Goal: Task Accomplishment & Management: Manage account settings

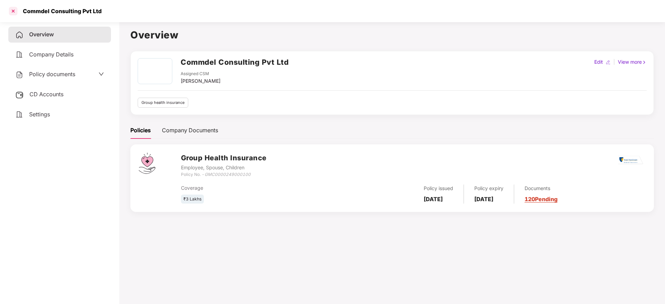
click at [10, 12] on div at bounding box center [13, 11] width 11 height 11
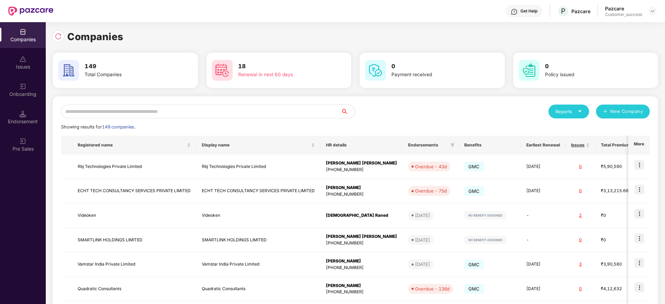
click at [184, 110] on input "text" at bounding box center [201, 112] width 280 height 14
paste input "**********"
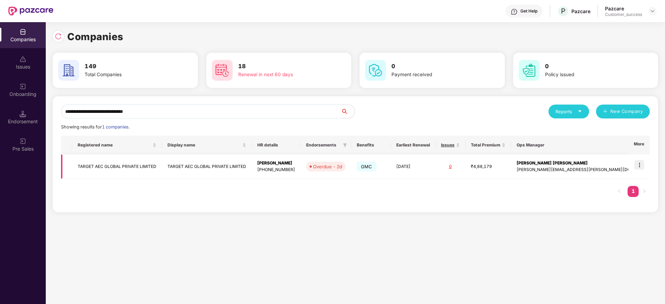
type input "**********"
click at [639, 165] on img at bounding box center [639, 165] width 10 height 10
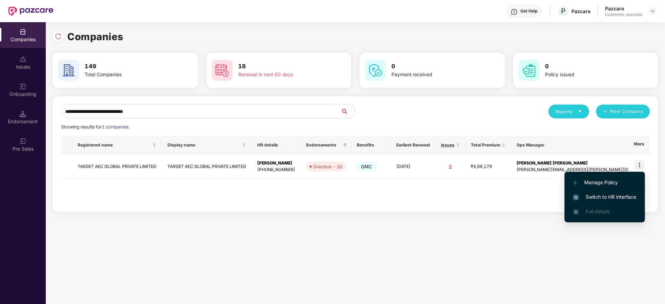
click at [619, 195] on span "Switch to HR interface" at bounding box center [604, 197] width 63 height 8
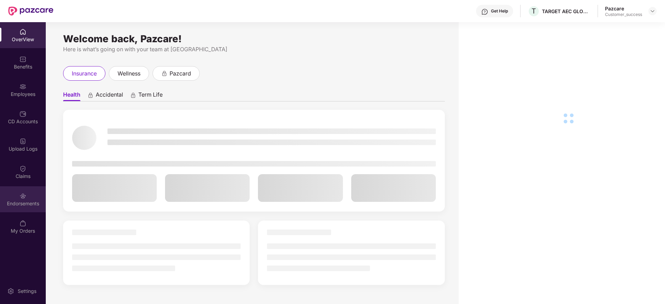
click at [25, 209] on div "Endorsements" at bounding box center [23, 199] width 46 height 26
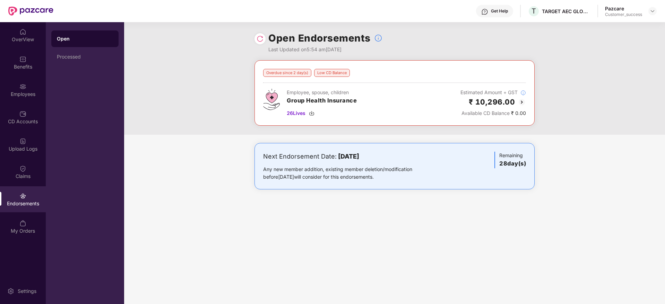
click at [523, 100] on img at bounding box center [521, 102] width 8 height 8
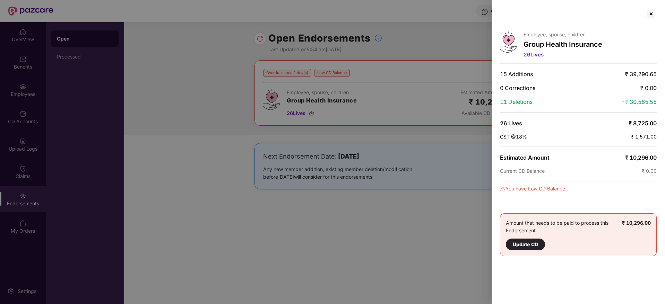
drag, startPoint x: 611, startPoint y: 55, endPoint x: 590, endPoint y: 43, distance: 23.8
click at [611, 55] on div "Employee, spouse, children Group Health Insurance 26 Lives" at bounding box center [578, 46] width 157 height 28
click at [655, 11] on div at bounding box center [650, 13] width 11 height 11
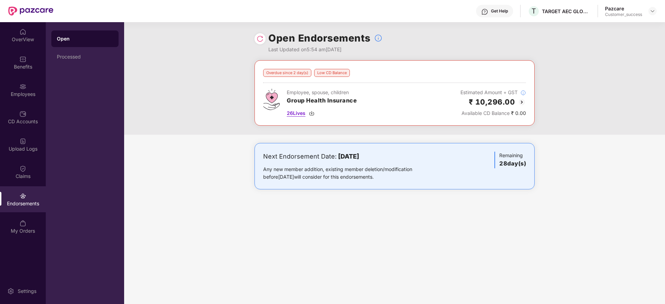
click at [313, 115] on img at bounding box center [312, 114] width 6 height 6
click at [652, 12] on img at bounding box center [652, 11] width 6 height 6
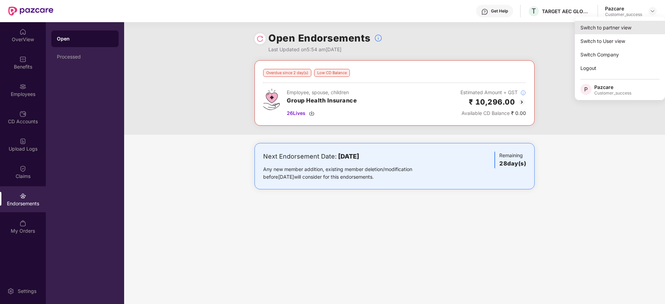
click at [638, 26] on div "Switch to partner view" at bounding box center [619, 28] width 90 height 14
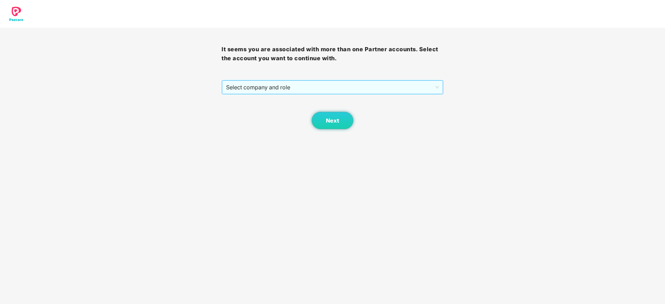
click at [387, 89] on span "Select company and role" at bounding box center [332, 87] width 212 height 13
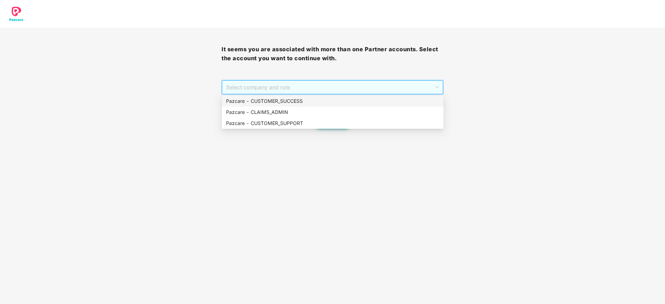
click at [380, 102] on div "Pazcare - CUSTOMER_SUCCESS" at bounding box center [332, 101] width 213 height 8
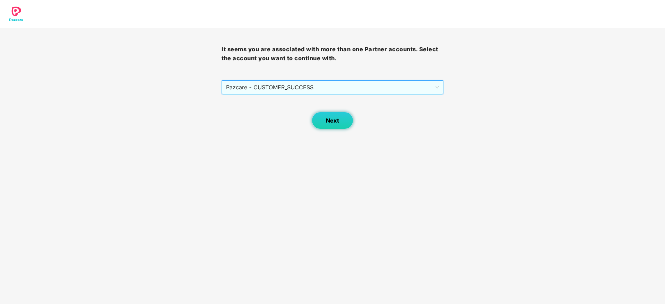
click at [334, 123] on span "Next" at bounding box center [332, 120] width 13 height 7
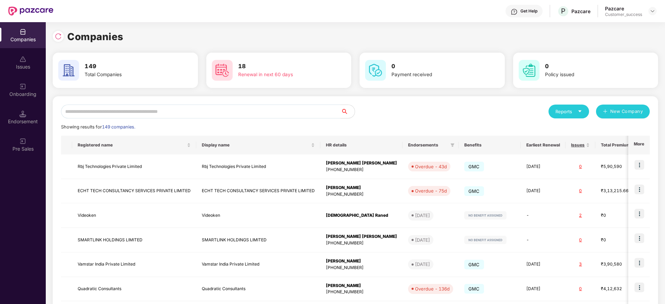
click at [20, 108] on div "Endorsement" at bounding box center [23, 117] width 46 height 26
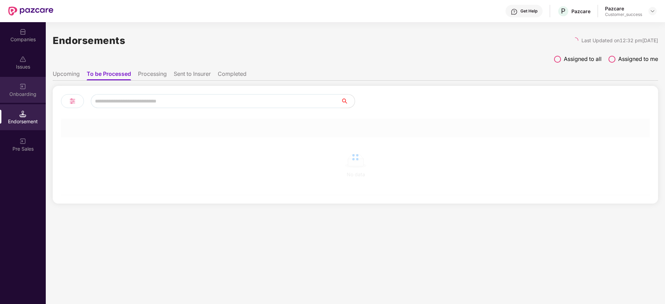
click at [29, 91] on div "Onboarding" at bounding box center [23, 94] width 46 height 7
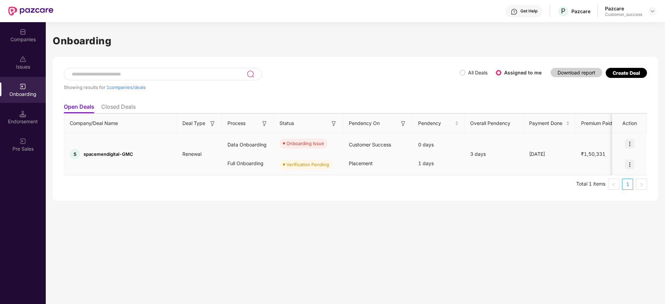
click at [631, 142] on img at bounding box center [629, 144] width 10 height 10
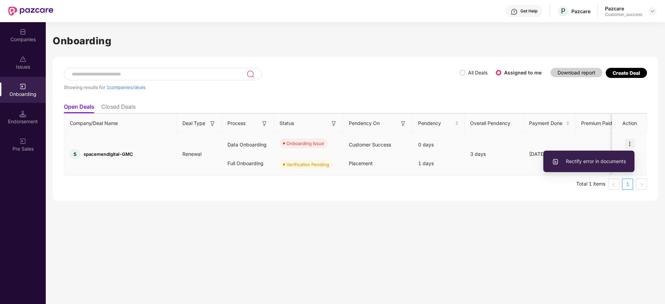
click at [608, 166] on li "Rectify error in documents" at bounding box center [588, 161] width 91 height 15
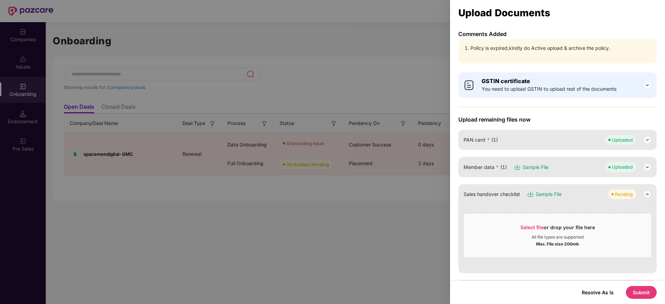
click at [539, 51] on li "Policy is expired,kindly do Active upload & archive the policy." at bounding box center [560, 48] width 181 height 8
click at [554, 50] on li "Policy is expired,kindly do Active upload & archive the policy." at bounding box center [560, 48] width 181 height 8
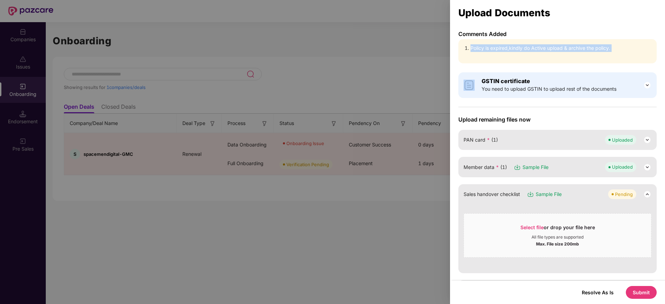
click at [554, 50] on li "Policy is expired,kindly do Active upload & archive the policy." at bounding box center [560, 48] width 181 height 8
click at [571, 46] on li "Policy is expired,kindly do Active upload & archive the policy." at bounding box center [560, 48] width 181 height 8
click at [416, 58] on div at bounding box center [332, 152] width 665 height 304
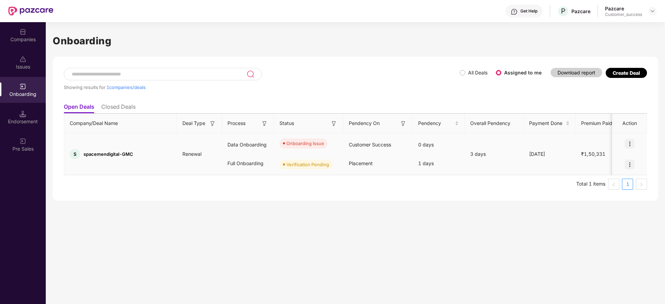
click at [107, 155] on span "spacemendigital-GMC" at bounding box center [109, 154] width 50 height 6
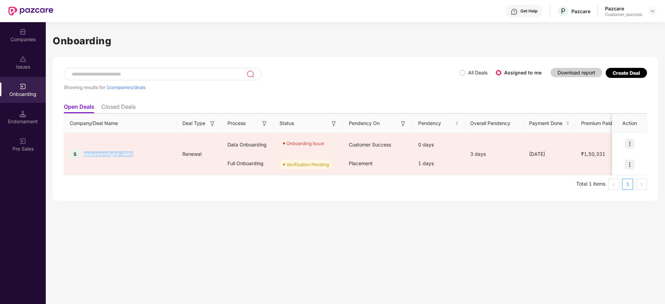
copy span "spacemendigital-GMC"
click at [361, 275] on div "Onboarding Showing results for 1 companies/deals All Deals Assigned to me Downl…" at bounding box center [355, 163] width 619 height 282
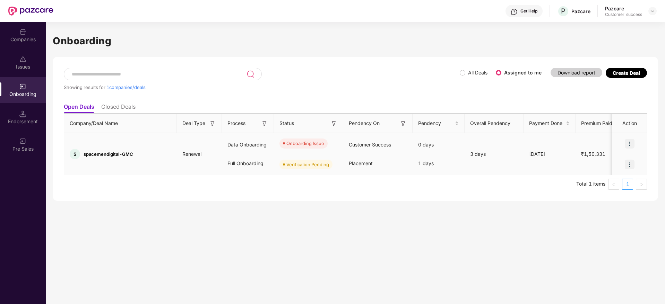
click at [631, 143] on img at bounding box center [629, 144] width 10 height 10
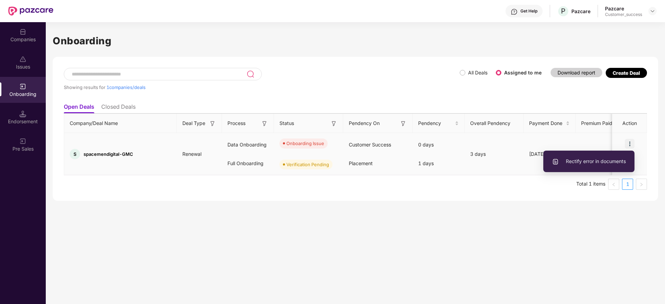
click at [603, 158] on span "Rectify error in documents" at bounding box center [589, 162] width 74 height 8
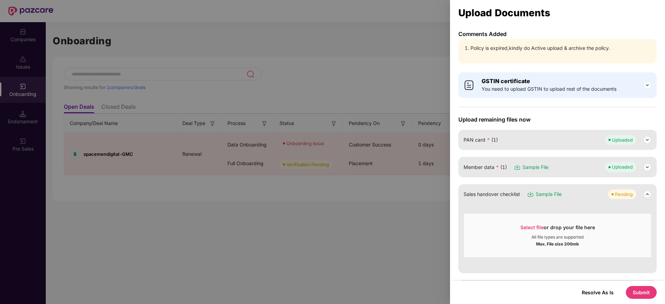
click at [502, 37] on p "Comments Added" at bounding box center [557, 33] width 198 height 7
click at [439, 58] on div at bounding box center [332, 152] width 665 height 304
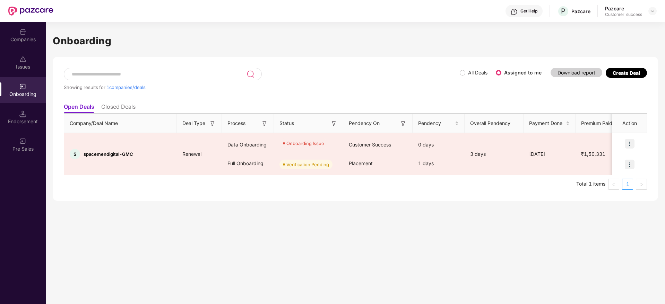
click at [39, 39] on div "Companies" at bounding box center [23, 39] width 46 height 7
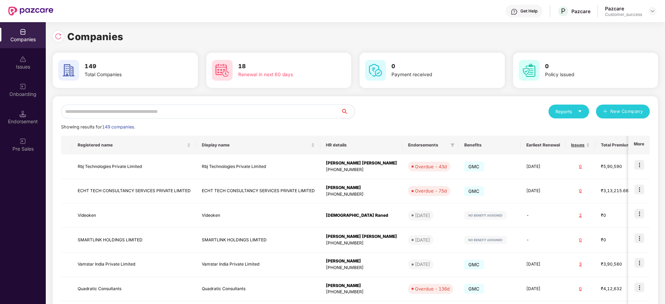
click at [198, 113] on input "text" at bounding box center [201, 112] width 280 height 14
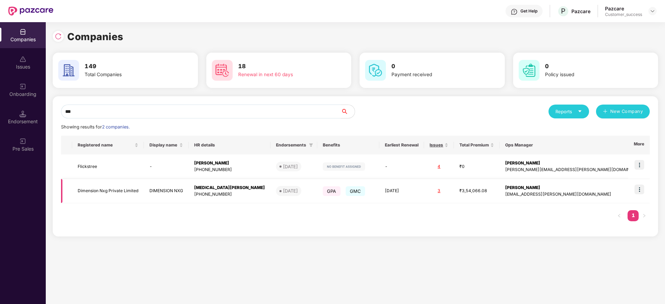
type input "***"
click at [640, 191] on img at bounding box center [639, 190] width 10 height 10
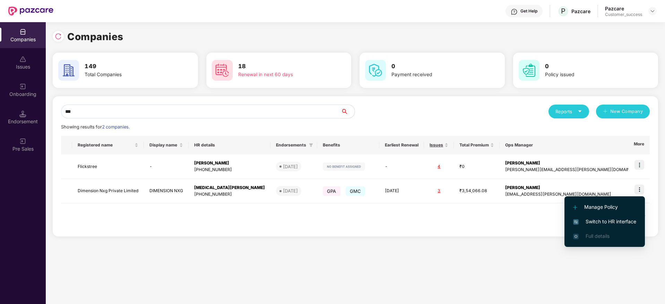
click at [621, 223] on span "Switch to HR interface" at bounding box center [604, 222] width 63 height 8
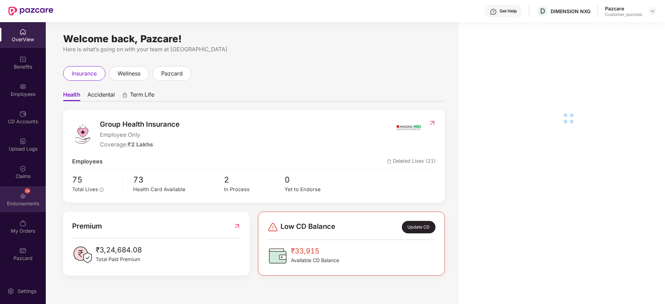
click at [21, 201] on div "Endorsements" at bounding box center [23, 203] width 46 height 7
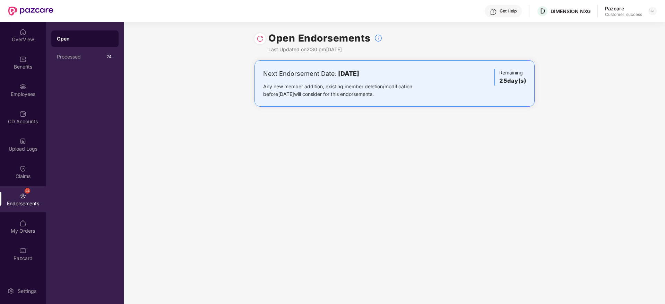
drag, startPoint x: 324, startPoint y: 69, endPoint x: 386, endPoint y: 94, distance: 66.8
click at [386, 94] on div "Next Endorsement Date: [DATE] Any new member addition, existing member deletion…" at bounding box center [348, 83] width 171 height 29
click at [24, 89] on img at bounding box center [22, 86] width 7 height 7
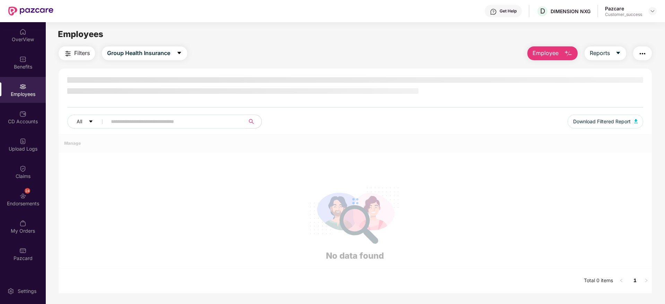
click at [187, 116] on input "text" at bounding box center [173, 121] width 124 height 10
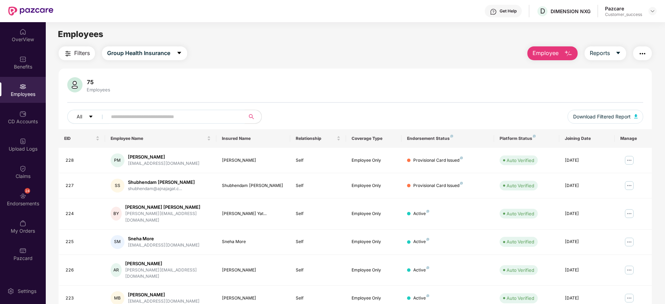
paste input "*******"
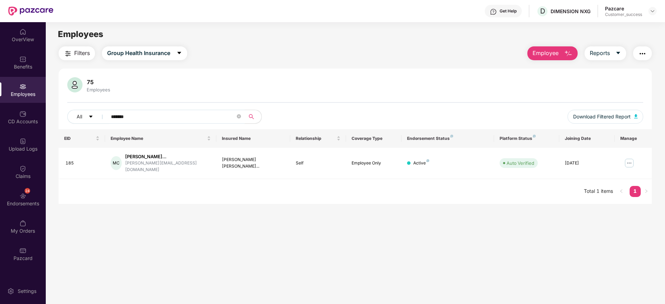
type input "*******"
click at [649, 9] on div at bounding box center [652, 11] width 8 height 8
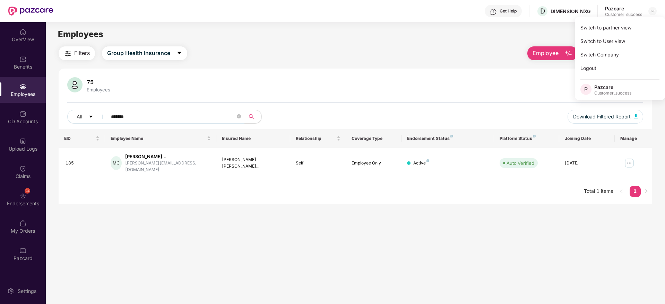
click at [647, 20] on div "Switch to partner view Switch to User view Switch Company Logout P Pazcare Cust…" at bounding box center [619, 59] width 90 height 84
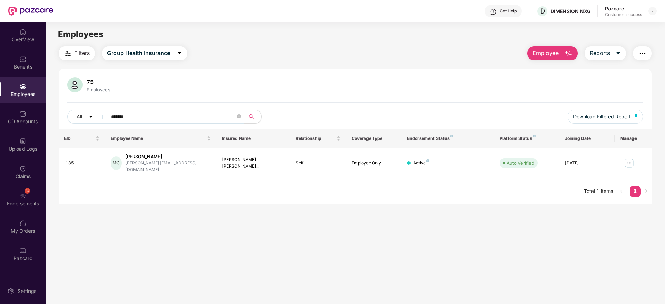
click at [647, 22] on main "Employees Filters Group Health Insurance Employee Reports 75 Employees All ****…" at bounding box center [355, 174] width 618 height 304
click at [651, 9] on img at bounding box center [652, 11] width 6 height 6
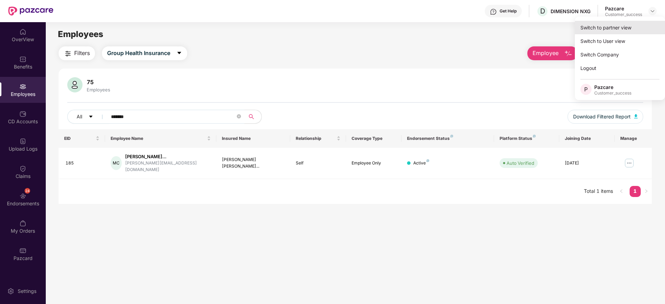
click at [642, 24] on div "Switch to partner view" at bounding box center [619, 28] width 90 height 14
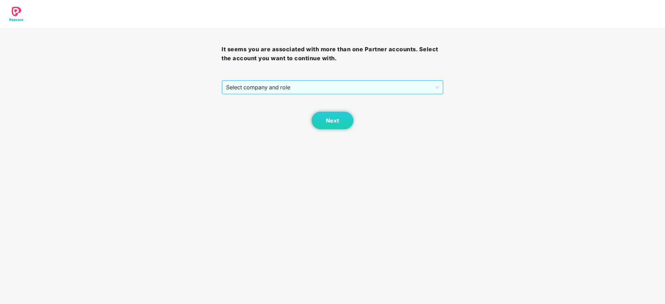
click at [367, 85] on span "Select company and role" at bounding box center [332, 87] width 212 height 13
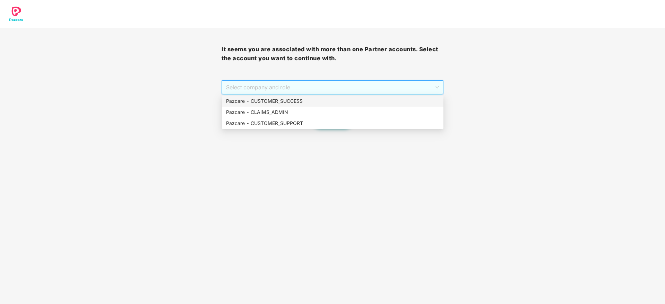
click at [364, 97] on div "Pazcare - CUSTOMER_SUCCESS" at bounding box center [332, 101] width 221 height 11
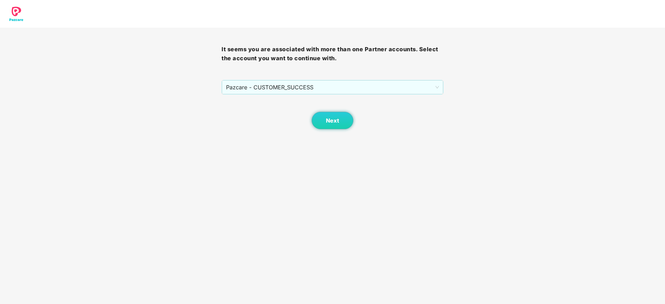
click at [362, 104] on div "Next" at bounding box center [331, 112] width 221 height 35
click at [353, 114] on div "Next" at bounding box center [331, 112] width 221 height 35
click at [348, 122] on button "Next" at bounding box center [332, 120] width 42 height 17
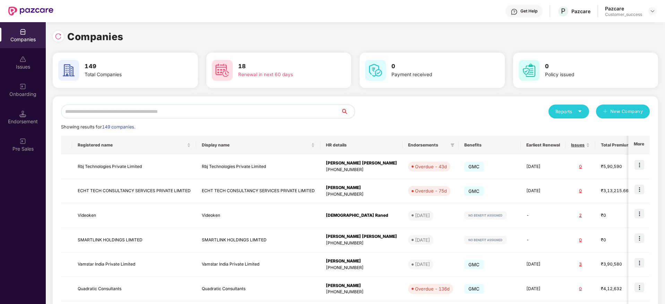
click at [296, 108] on input "text" at bounding box center [201, 112] width 280 height 14
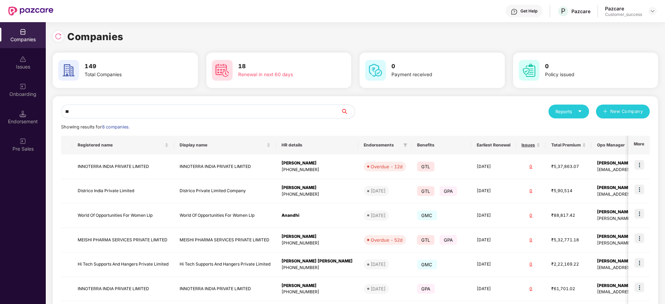
type input "*"
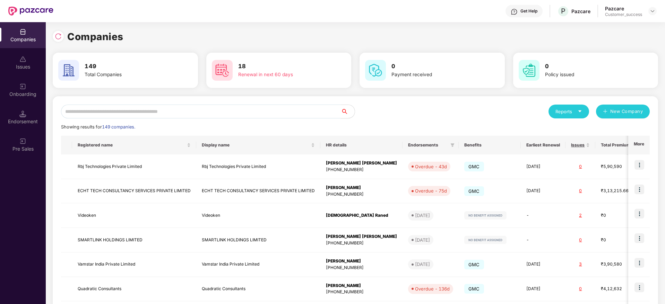
click at [181, 109] on input "text" at bounding box center [201, 112] width 280 height 14
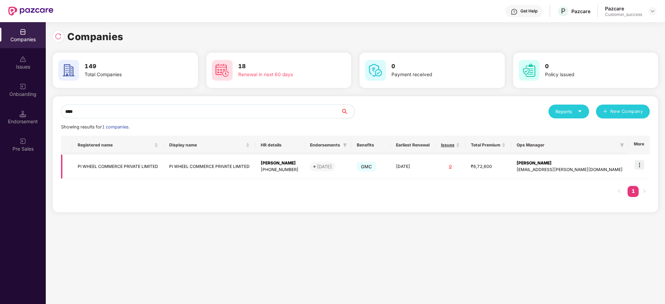
type input "****"
click at [182, 172] on td "PI WHEEL COMMERCE PRIVATE LIMITED" at bounding box center [209, 167] width 91 height 25
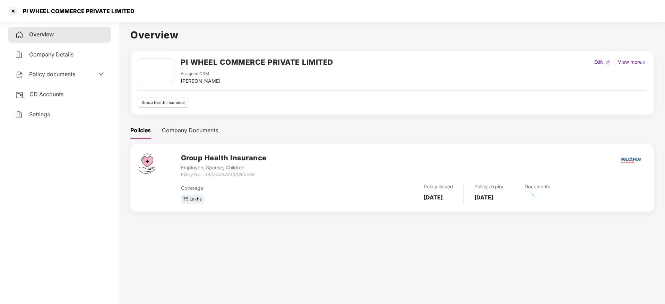
click at [60, 76] on span "Policy documents" at bounding box center [52, 74] width 46 height 7
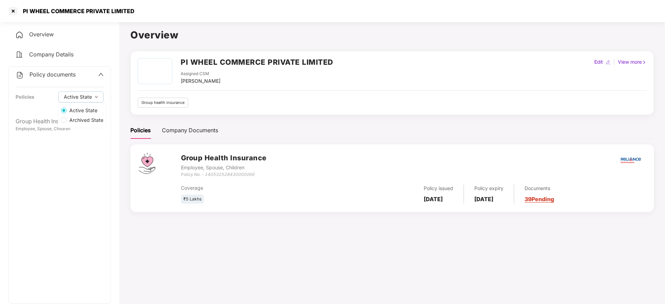
click at [65, 127] on div "Active State Archived State" at bounding box center [82, 116] width 49 height 26
click at [47, 125] on div "Group Health Insurance" at bounding box center [60, 121] width 88 height 9
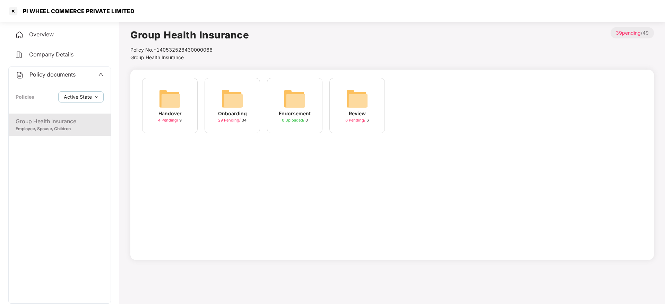
click at [192, 103] on div "Handover 4 Pending / 9" at bounding box center [169, 105] width 55 height 55
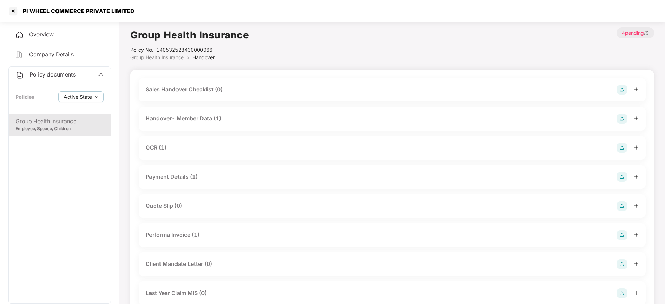
click at [95, 123] on div "Group Health Insurance" at bounding box center [60, 121] width 88 height 9
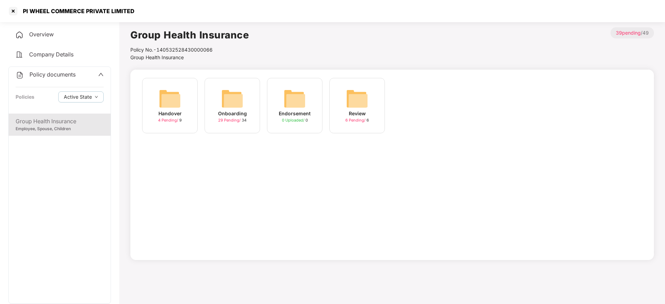
click at [228, 115] on div "Onboarding" at bounding box center [232, 114] width 29 height 8
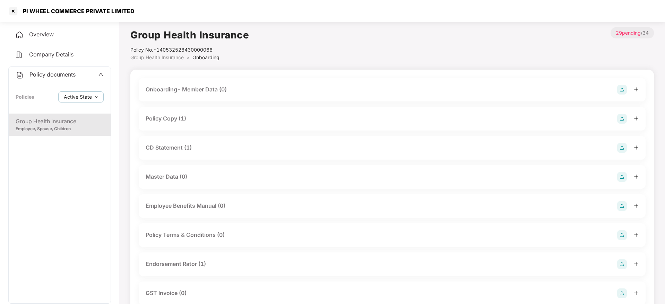
click at [198, 118] on div "Policy Copy (1)" at bounding box center [392, 119] width 493 height 10
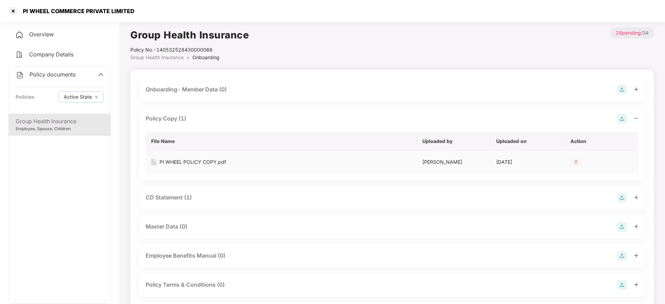
click at [181, 160] on div "PI WHEEL POLICY COPY.pdf" at bounding box center [192, 162] width 67 height 8
click at [42, 12] on div "PI WHEEL COMMERCE PRIVATE LIMITED" at bounding box center [77, 11] width 116 height 7
click at [10, 10] on div at bounding box center [13, 11] width 11 height 11
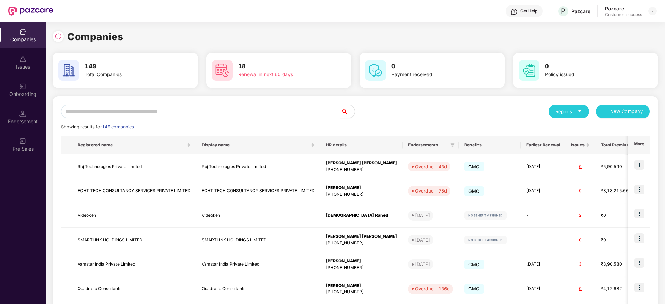
click at [103, 112] on input "text" at bounding box center [201, 112] width 280 height 14
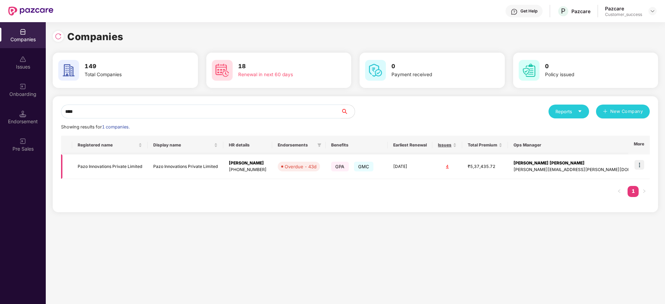
type input "****"
click at [643, 168] on img at bounding box center [639, 165] width 10 height 10
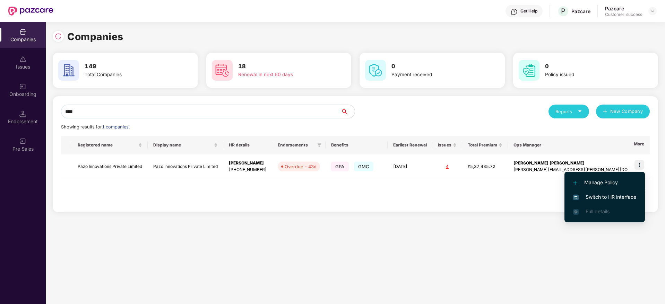
click at [626, 196] on span "Switch to HR interface" at bounding box center [604, 197] width 63 height 8
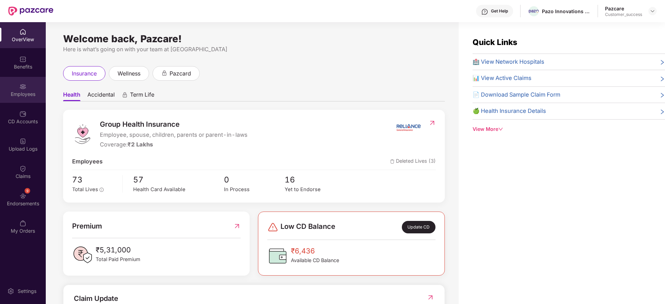
click at [30, 91] on div "Employees" at bounding box center [23, 94] width 46 height 7
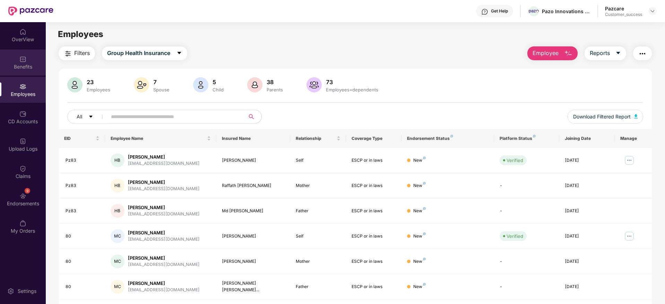
click at [21, 61] on img at bounding box center [22, 59] width 7 height 7
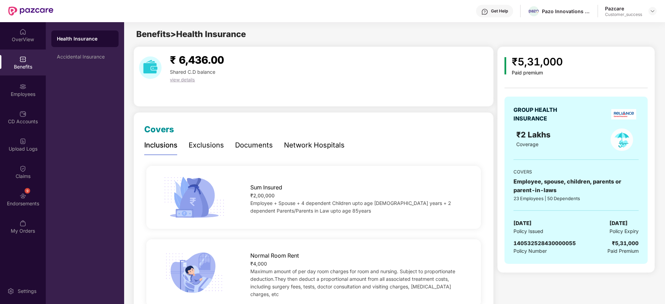
click at [254, 142] on div "Documents" at bounding box center [254, 145] width 38 height 11
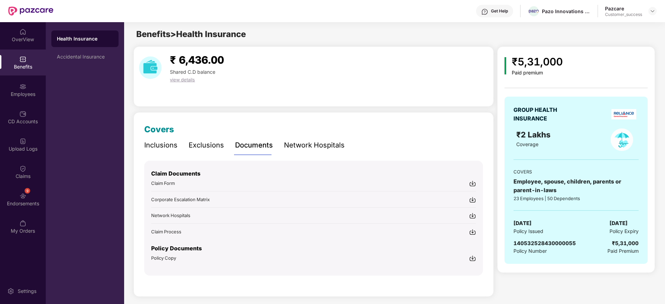
click at [312, 144] on div "Network Hospitals" at bounding box center [314, 145] width 61 height 11
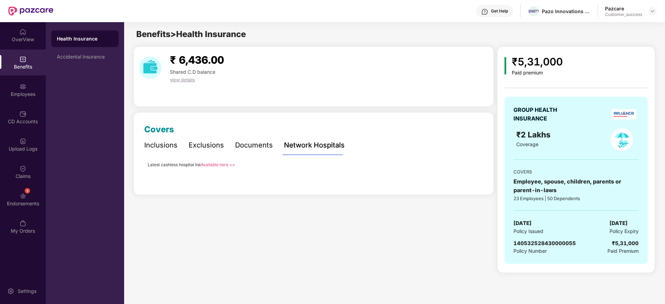
click at [222, 166] on link "Available here >>" at bounding box center [218, 164] width 34 height 5
click at [649, 11] on div at bounding box center [652, 11] width 8 height 8
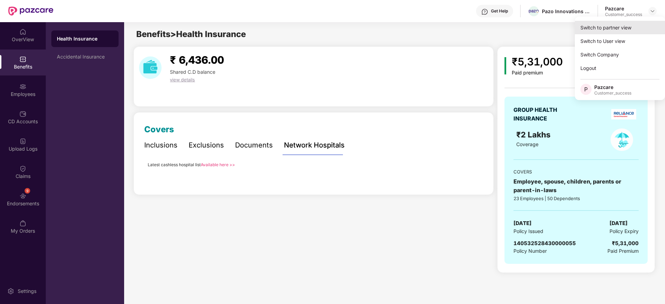
click at [647, 23] on div "Switch to partner view" at bounding box center [619, 28] width 90 height 14
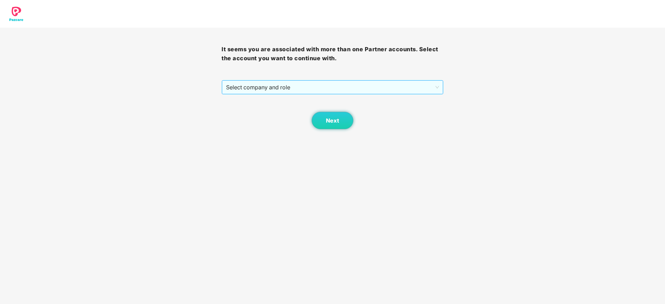
click at [384, 84] on span "Select company and role" at bounding box center [332, 87] width 212 height 13
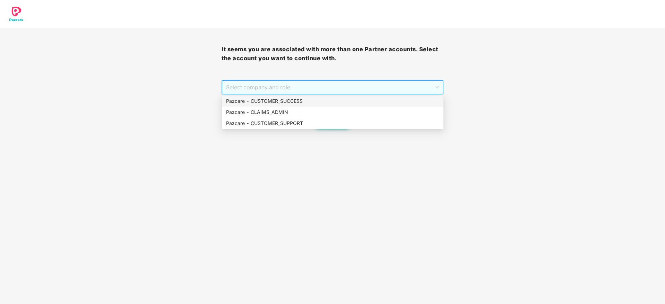
click at [383, 101] on div "Pazcare - CUSTOMER_SUCCESS" at bounding box center [332, 101] width 213 height 8
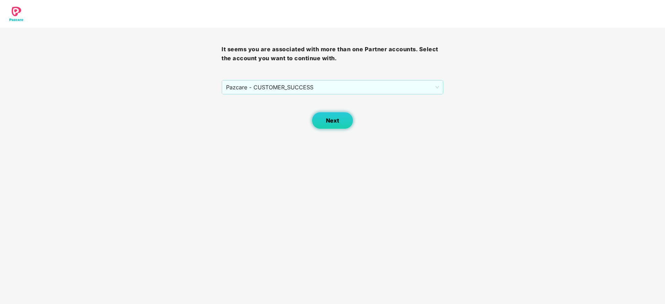
click at [345, 118] on button "Next" at bounding box center [332, 120] width 42 height 17
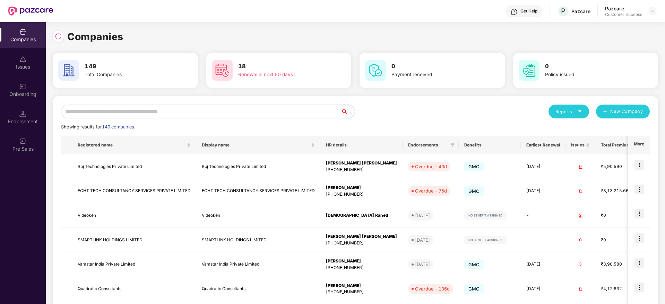
click at [221, 111] on input "text" at bounding box center [201, 112] width 280 height 14
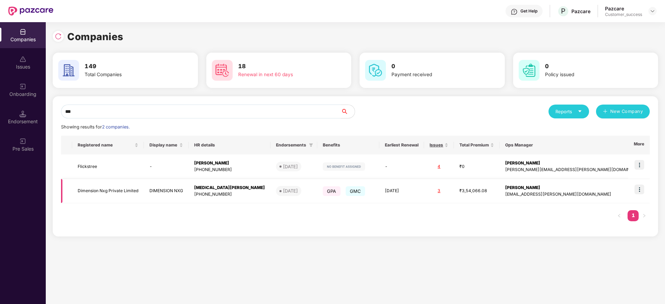
type input "***"
click at [639, 190] on img at bounding box center [639, 190] width 10 height 10
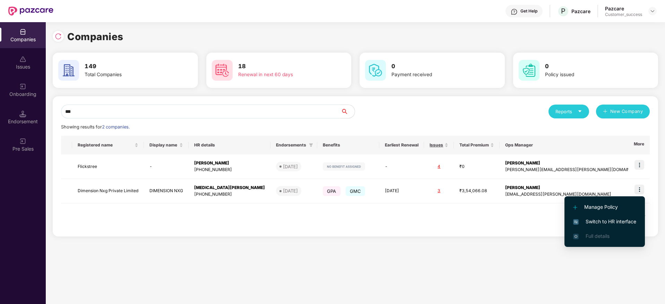
click at [614, 218] on span "Switch to HR interface" at bounding box center [604, 222] width 63 height 8
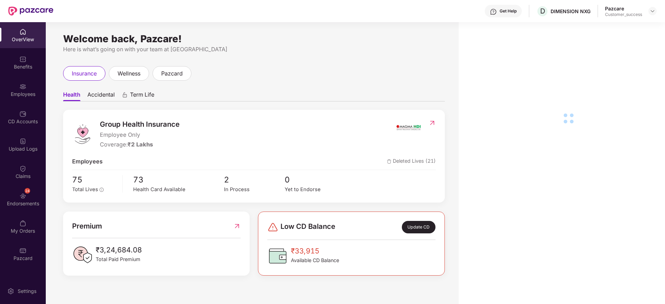
click at [26, 91] on div "Employees" at bounding box center [23, 94] width 46 height 7
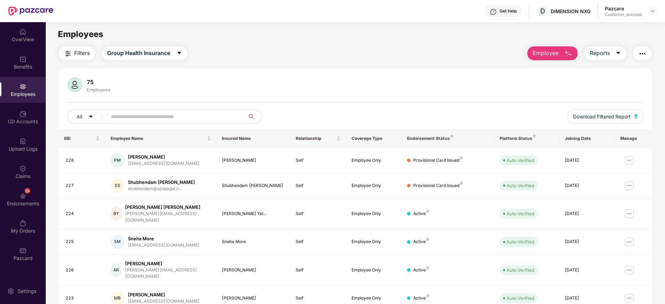
click at [156, 114] on input "text" at bounding box center [173, 117] width 124 height 10
paste input "**********"
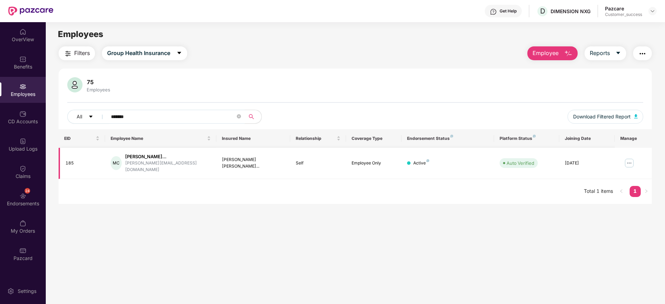
type input "*******"
click at [632, 163] on img at bounding box center [628, 163] width 11 height 11
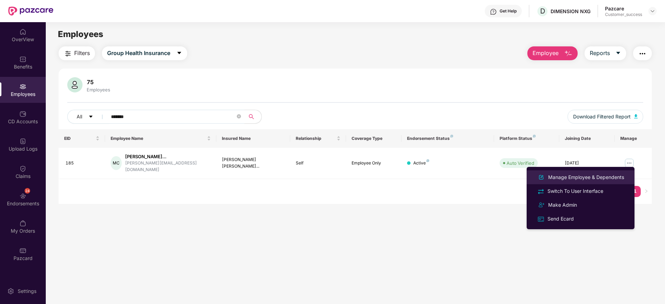
click at [615, 173] on div "Manage Employee & Dependents" at bounding box center [580, 177] width 90 height 8
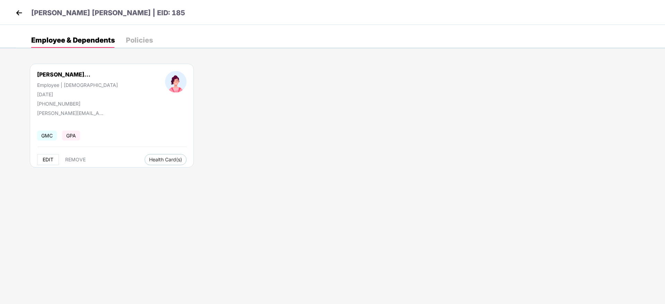
click at [50, 162] on span "EDIT" at bounding box center [48, 160] width 11 height 6
select select "******"
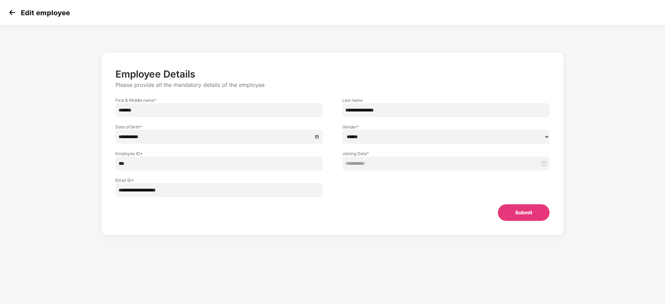
click at [254, 109] on input "*******" at bounding box center [218, 110] width 207 height 14
paste input "**********"
click at [157, 113] on input "**********" at bounding box center [218, 110] width 207 height 14
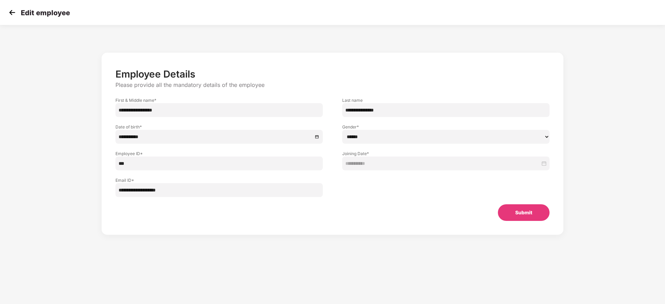
click at [157, 113] on input "**********" at bounding box center [218, 110] width 207 height 14
type input "**********"
drag, startPoint x: 397, startPoint y: 113, endPoint x: 219, endPoint y: 109, distance: 178.8
click at [219, 109] on div "**********" at bounding box center [332, 103] width 453 height 27
paste input "text"
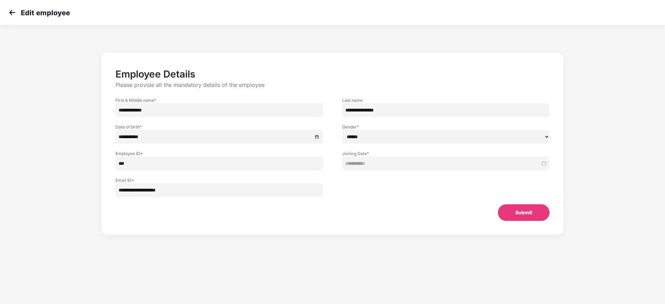
type input "**********"
click at [163, 111] on input "**********" at bounding box center [218, 110] width 207 height 14
type input "**********"
drag, startPoint x: 410, startPoint y: 115, endPoint x: 260, endPoint y: 103, distance: 150.2
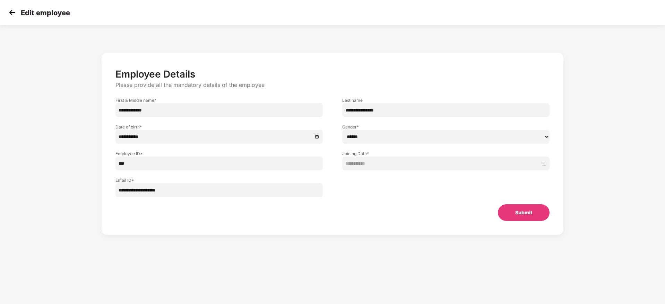
click at [262, 103] on div "**********" at bounding box center [332, 103] width 453 height 27
paste input "text"
type input "******"
click at [513, 208] on button "Submit" at bounding box center [524, 212] width 52 height 17
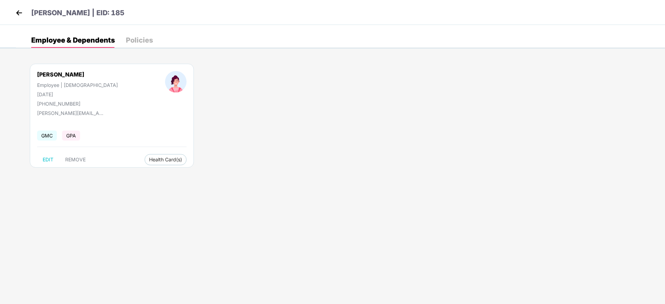
click at [21, 16] on img at bounding box center [19, 13] width 10 height 10
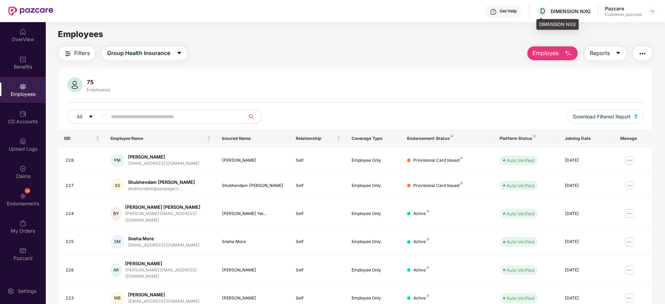
click at [552, 11] on div "DIMENSION NXG" at bounding box center [570, 11] width 40 height 7
copy div "DIMENSION"
click at [655, 11] on div at bounding box center [652, 11] width 8 height 8
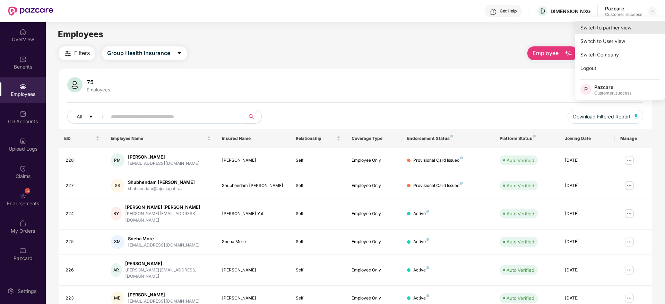
click at [643, 21] on div "Switch to partner view" at bounding box center [619, 28] width 90 height 14
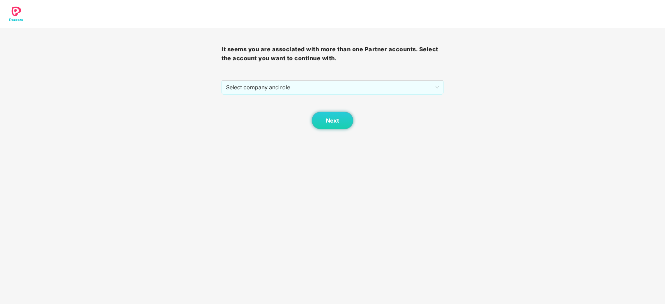
click at [383, 79] on div "It seems you are associated with more than one Partner accounts. Select the acc…" at bounding box center [331, 79] width 221 height 102
click at [383, 84] on span "Select company and role" at bounding box center [332, 87] width 212 height 13
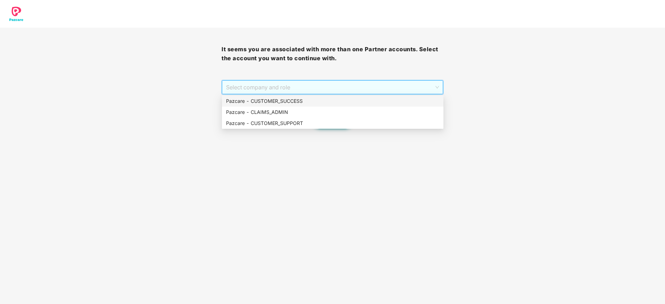
click at [381, 103] on div "Pazcare - CUSTOMER_SUCCESS" at bounding box center [332, 101] width 213 height 8
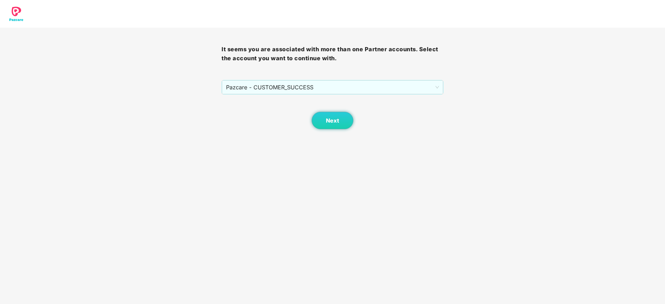
click at [358, 122] on div "Next" at bounding box center [331, 112] width 221 height 35
click at [333, 123] on span "Next" at bounding box center [332, 120] width 13 height 7
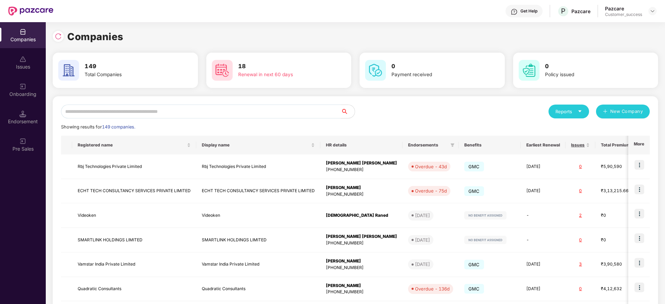
click at [278, 113] on input "text" at bounding box center [201, 112] width 280 height 14
paste input "*********"
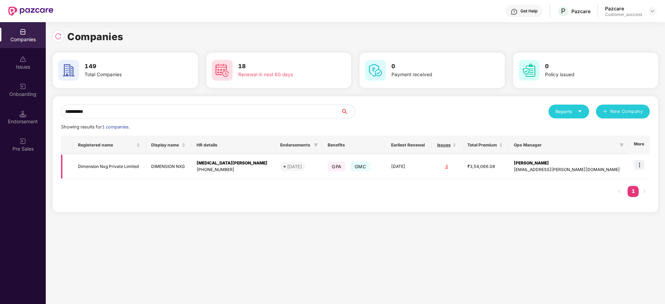
type input "*********"
copy tr "Dimension Nxg Private Limited"
click at [638, 162] on img at bounding box center [639, 165] width 10 height 10
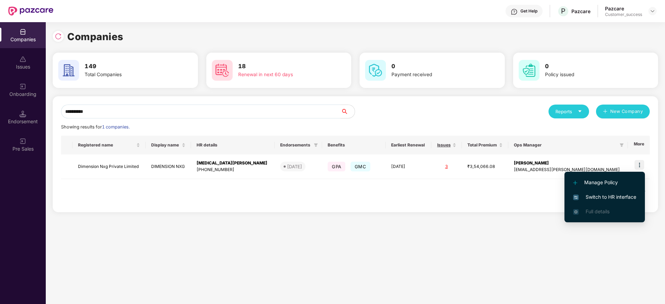
click at [633, 202] on li "Switch to HR interface" at bounding box center [604, 197] width 80 height 15
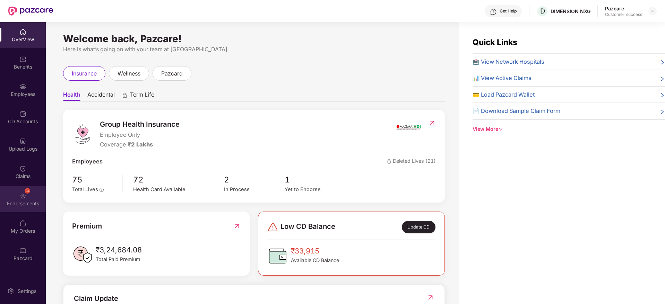
click at [9, 202] on div "Endorsements" at bounding box center [23, 203] width 46 height 7
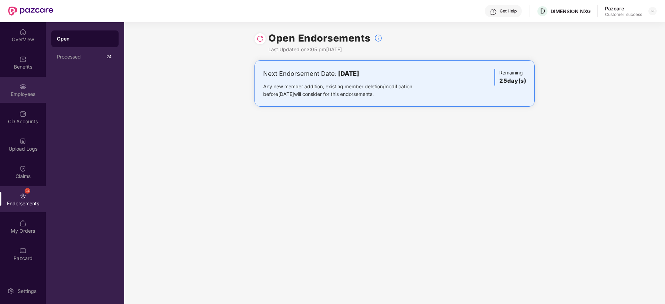
click at [10, 80] on div "Employees" at bounding box center [23, 90] width 46 height 26
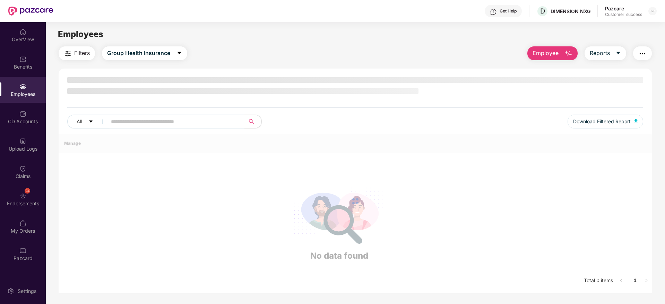
click at [11, 78] on div "Employees" at bounding box center [23, 90] width 46 height 26
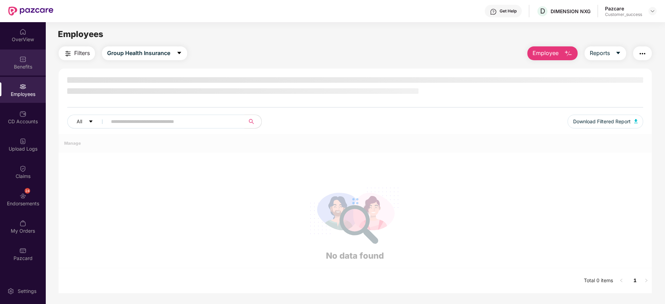
click at [15, 69] on div "Benefits" at bounding box center [23, 66] width 46 height 7
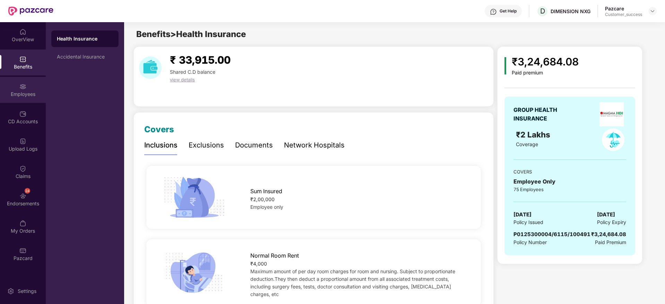
click at [24, 97] on div "Employees" at bounding box center [23, 90] width 46 height 26
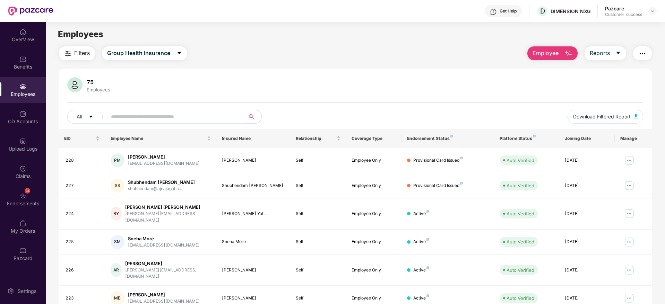
click at [205, 114] on input "text" at bounding box center [173, 117] width 124 height 10
paste input "*******"
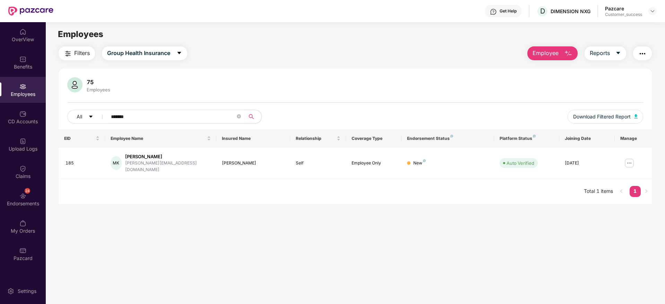
type input "*******"
click at [412, 243] on main "Employees Filters Group Health Insurance Employee Reports 75 Employees All ****…" at bounding box center [355, 174] width 618 height 304
click at [650, 11] on img at bounding box center [652, 11] width 6 height 6
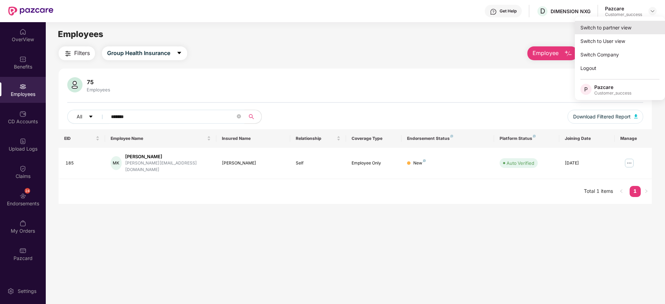
click at [642, 26] on div "Switch to partner view" at bounding box center [619, 28] width 90 height 14
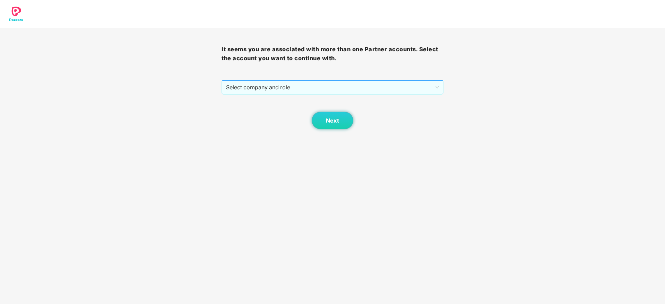
click at [403, 86] on span "Select company and role" at bounding box center [332, 87] width 212 height 13
click at [400, 95] on div "Next" at bounding box center [331, 112] width 221 height 35
click at [375, 84] on span "Select company and role" at bounding box center [332, 87] width 212 height 13
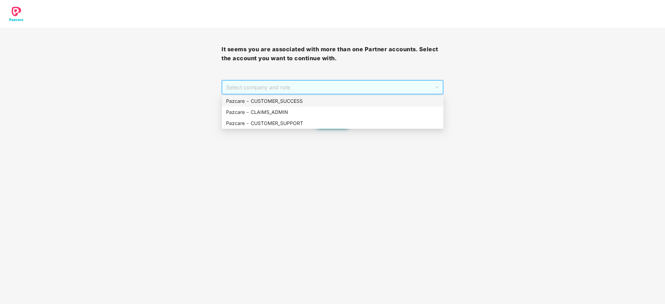
click at [371, 100] on div "Pazcare - CUSTOMER_SUCCESS" at bounding box center [332, 101] width 213 height 8
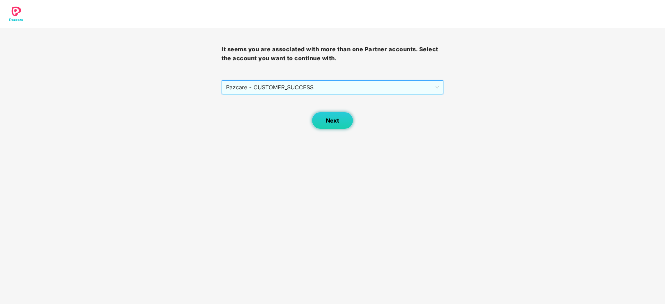
click at [351, 122] on button "Next" at bounding box center [332, 120] width 42 height 17
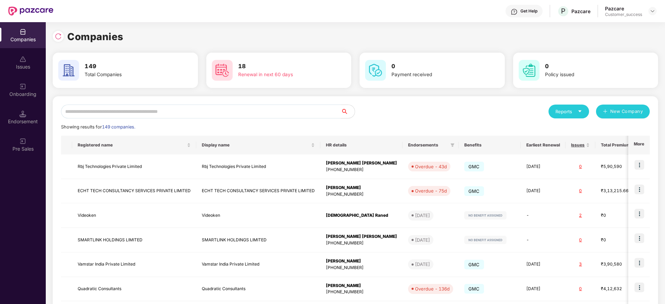
click at [305, 105] on input "text" at bounding box center [201, 112] width 280 height 14
type input "*"
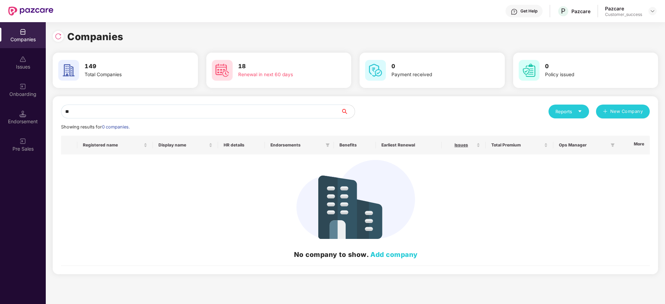
type input "*"
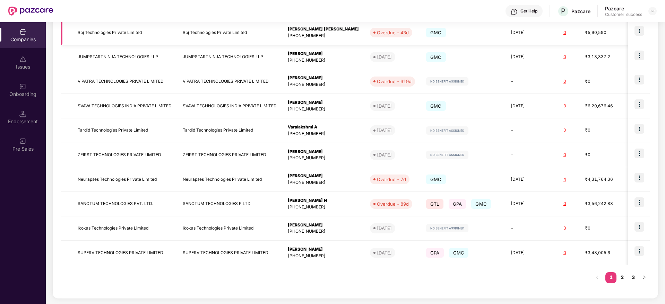
scroll to position [87, 0]
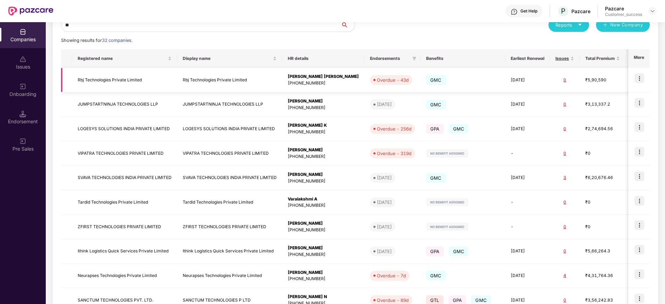
type input "*"
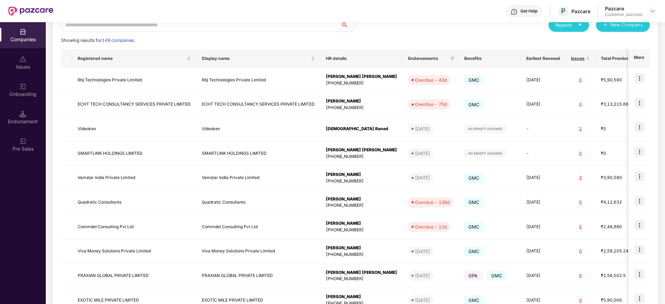
click at [269, 26] on input "text" at bounding box center [201, 25] width 280 height 14
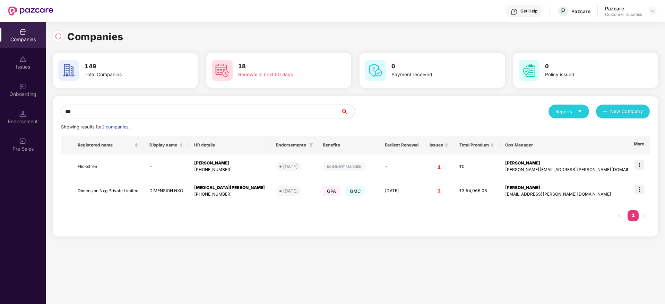
type input "***"
click at [189, 111] on input "***" at bounding box center [201, 112] width 280 height 14
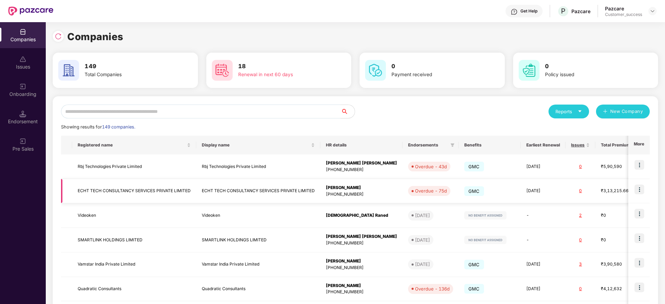
click at [637, 191] on img at bounding box center [639, 190] width 10 height 10
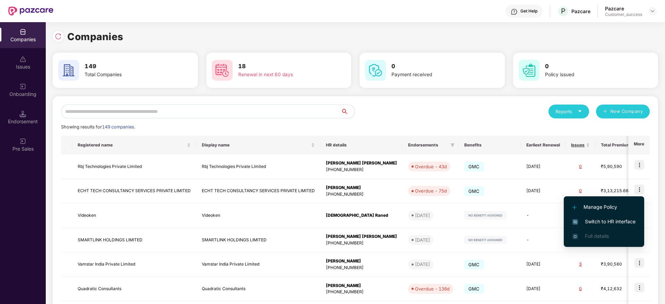
click at [604, 223] on span "Switch to HR interface" at bounding box center [603, 222] width 63 height 8
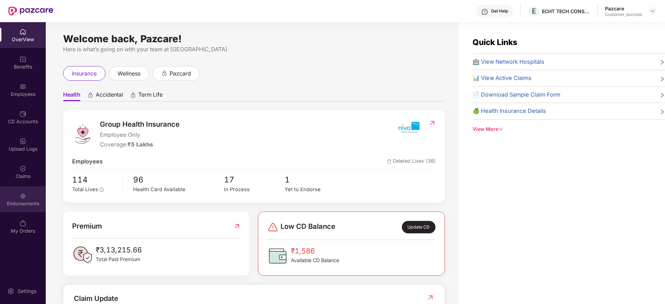
click at [36, 207] on div "Endorsements" at bounding box center [23, 199] width 46 height 26
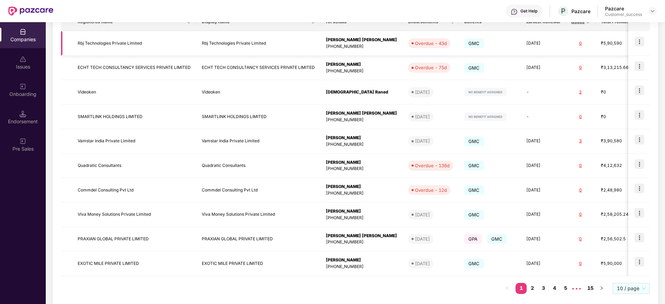
scroll to position [134, 0]
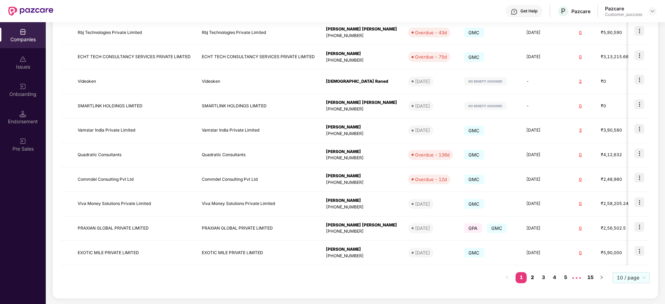
click at [532, 276] on link "2" at bounding box center [531, 277] width 11 height 10
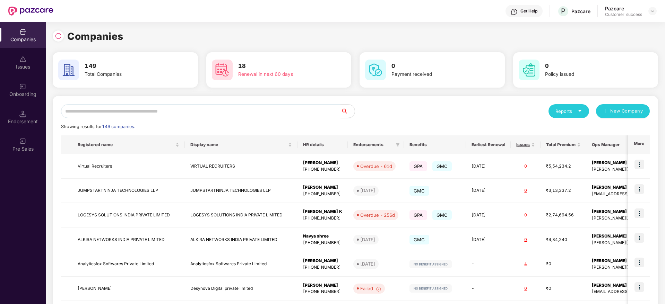
scroll to position [0, 0]
click at [270, 108] on input "text" at bounding box center [201, 112] width 280 height 14
type input "*"
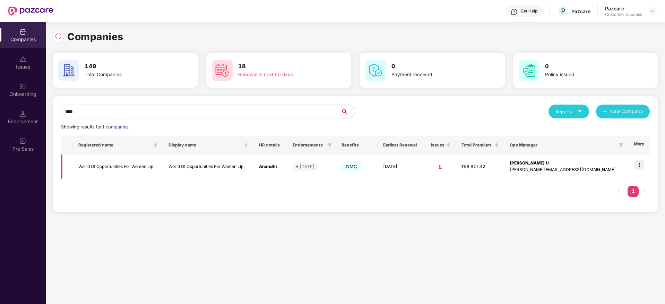
type input "****"
copy tr "Anandhi"
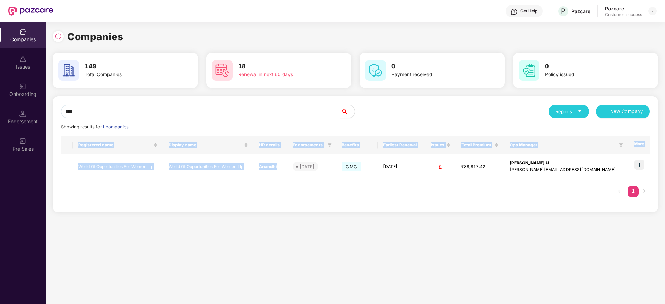
drag, startPoint x: 302, startPoint y: 167, endPoint x: 275, endPoint y: 208, distance: 49.3
click at [275, 208] on div "**** Reports New Company Showing results for 1 companies. Registered name Displ…" at bounding box center [355, 154] width 605 height 116
click at [640, 167] on img at bounding box center [639, 165] width 10 height 10
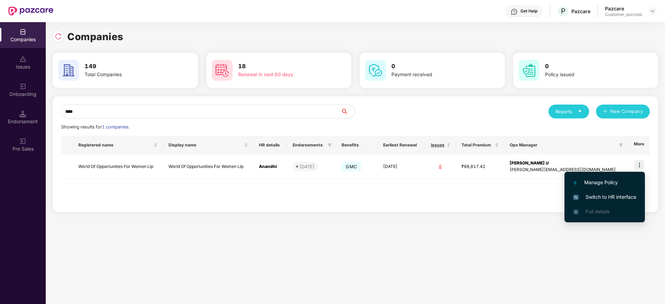
click at [631, 198] on span "Switch to HR interface" at bounding box center [604, 197] width 63 height 8
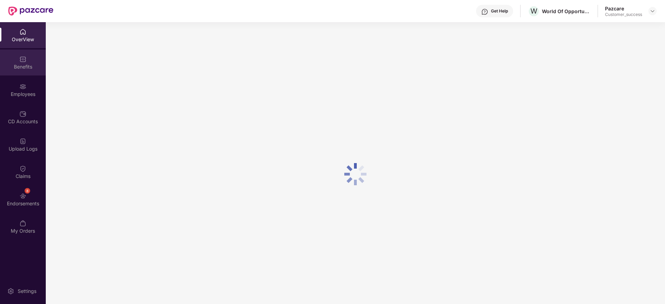
click at [20, 74] on div "Benefits" at bounding box center [23, 63] width 46 height 26
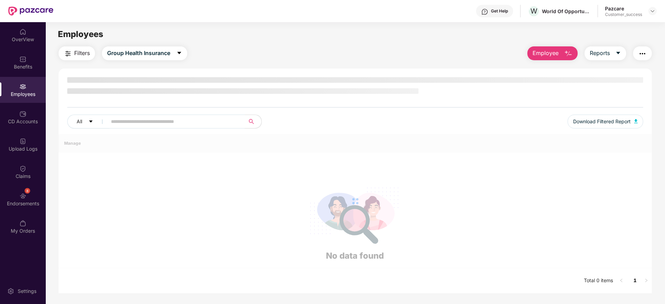
click at [160, 117] on input "text" at bounding box center [173, 121] width 124 height 10
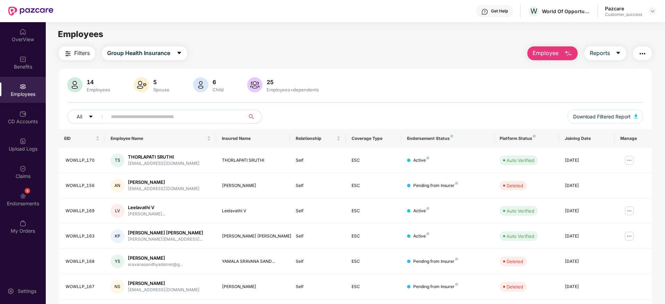
paste input "*******"
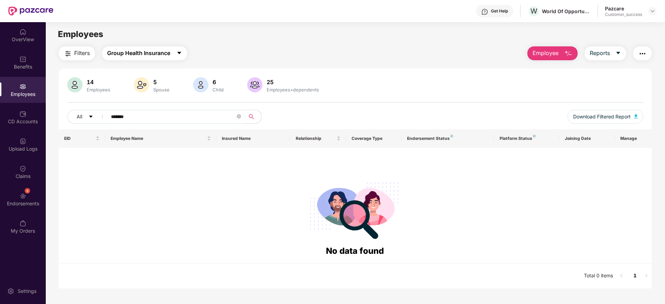
click at [160, 58] on button "Group Health Insurance" at bounding box center [144, 53] width 85 height 14
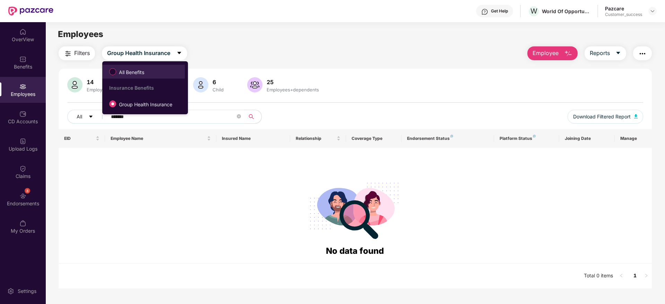
click at [161, 73] on span "All Benefits" at bounding box center [144, 72] width 76 height 12
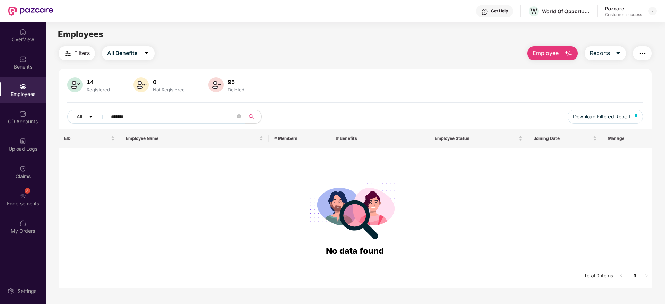
drag, startPoint x: 161, startPoint y: 108, endPoint x: 163, endPoint y: 115, distance: 7.6
click at [163, 114] on div "14 Registered 0 Not Registered 95 Deleted All ******* Download Filtered Report" at bounding box center [355, 103] width 593 height 52
click at [164, 116] on input "*******" at bounding box center [173, 117] width 124 height 10
type input "*"
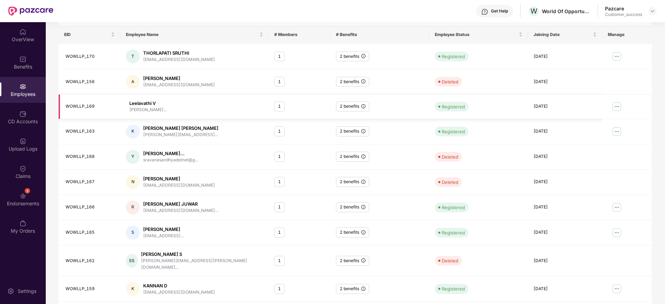
scroll to position [121, 0]
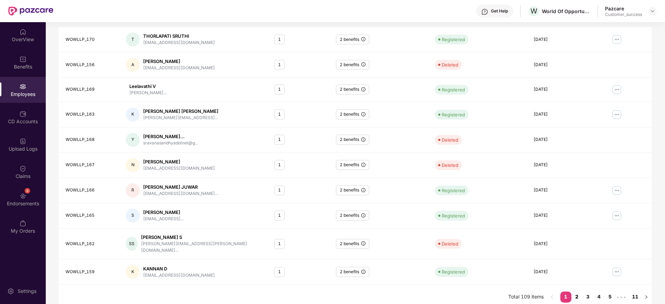
click at [576, 292] on link "2" at bounding box center [576, 297] width 11 height 10
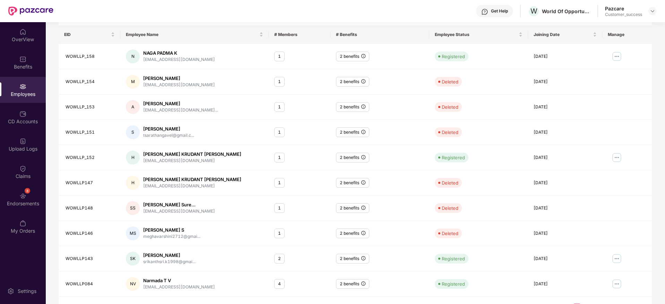
scroll to position [122, 0]
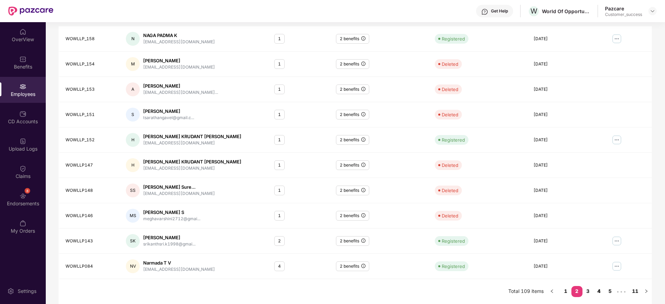
click at [602, 295] on link "4" at bounding box center [598, 291] width 11 height 10
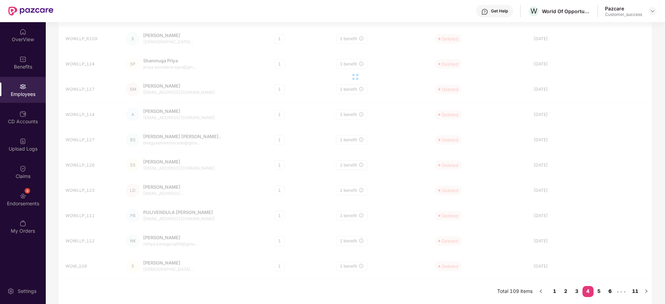
click at [607, 294] on link "6" at bounding box center [609, 291] width 11 height 10
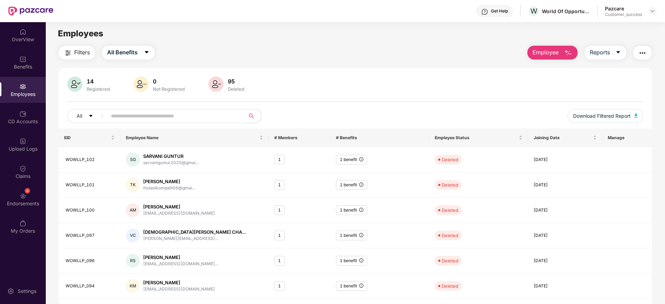
scroll to position [0, 0]
click at [28, 92] on div "Employees" at bounding box center [23, 94] width 46 height 7
click at [651, 11] on img at bounding box center [652, 11] width 6 height 6
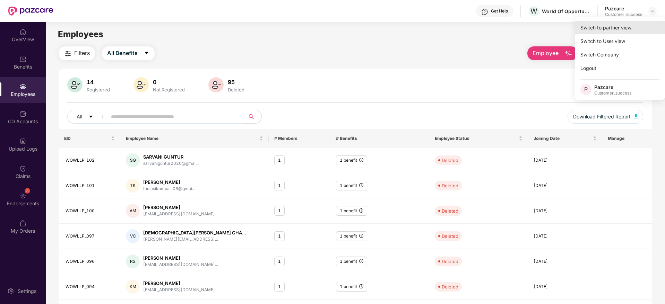
click at [647, 22] on div "Switch to partner view" at bounding box center [619, 28] width 90 height 14
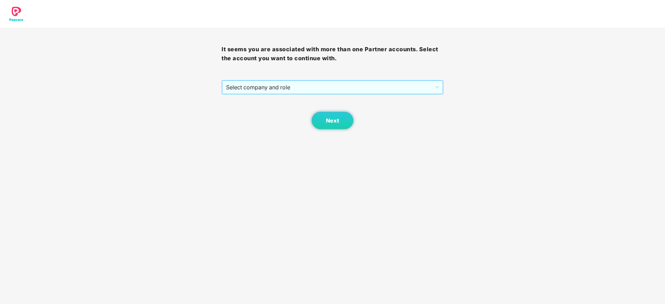
click at [405, 85] on span "Select company and role" at bounding box center [332, 87] width 212 height 13
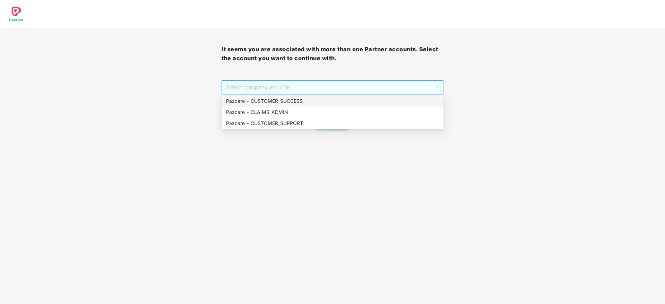
click at [397, 99] on div "Pazcare - CUSTOMER_SUCCESS" at bounding box center [332, 101] width 213 height 8
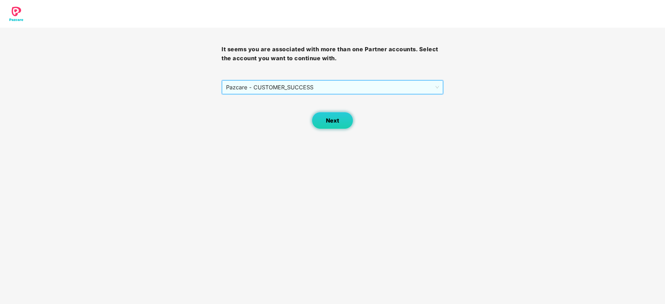
click at [347, 124] on button "Next" at bounding box center [332, 120] width 42 height 17
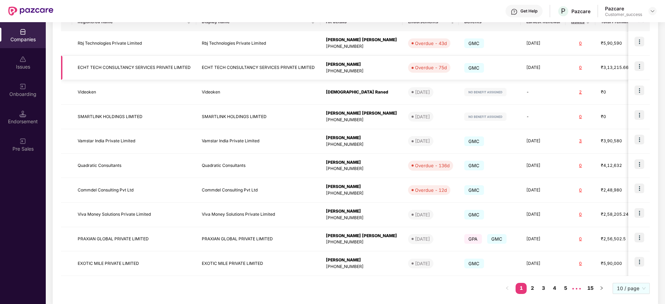
scroll to position [134, 0]
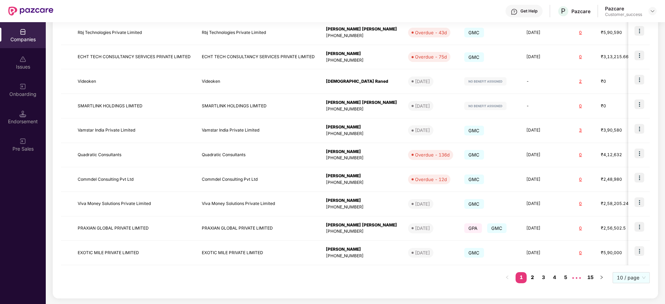
click at [530, 277] on link "2" at bounding box center [531, 277] width 11 height 10
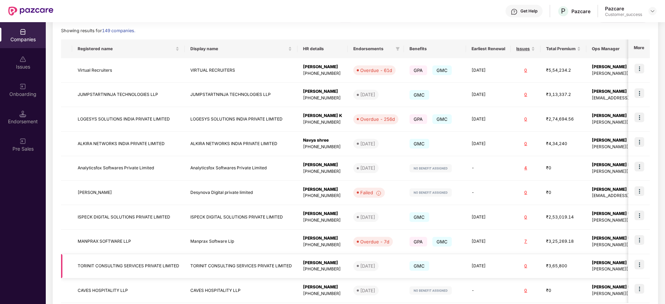
scroll to position [82, 0]
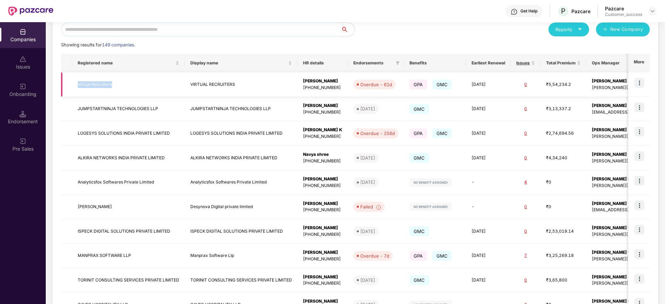
copy td "Virtual Recruiters"
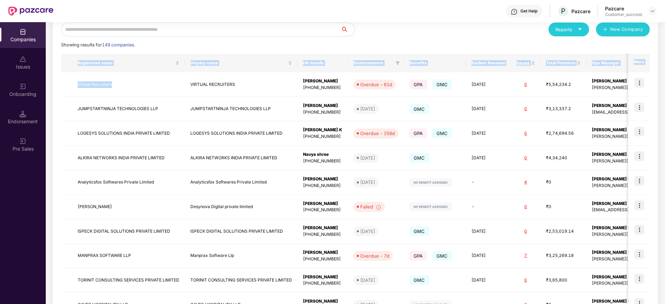
drag, startPoint x: 131, startPoint y: 90, endPoint x: 59, endPoint y: 104, distance: 73.1
click at [59, 104] on div "Reports New Company Showing results for 149 companies. Registered name Display …" at bounding box center [355, 182] width 605 height 336
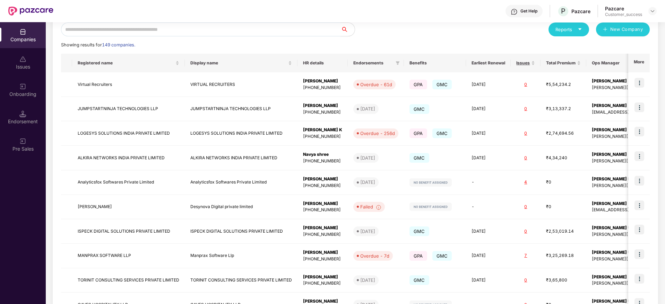
drag, startPoint x: 432, startPoint y: 35, endPoint x: 523, endPoint y: 86, distance: 104.2
click at [432, 35] on div "Reports New Company" at bounding box center [502, 30] width 294 height 14
click at [639, 82] on img at bounding box center [639, 83] width 10 height 10
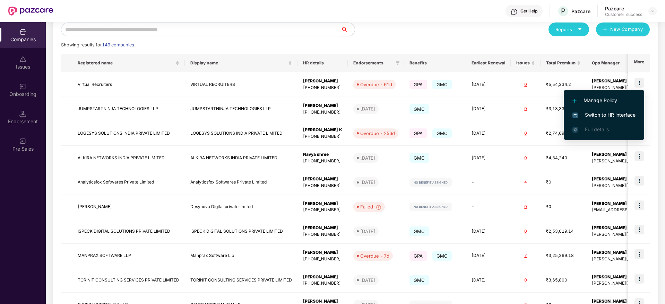
click at [620, 121] on li "Switch to HR interface" at bounding box center [603, 115] width 80 height 15
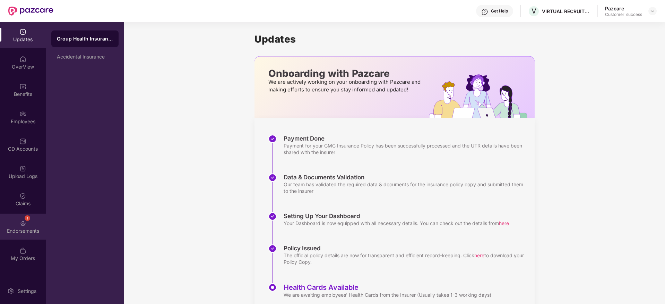
click at [25, 219] on div "1" at bounding box center [28, 219] width 6 height 6
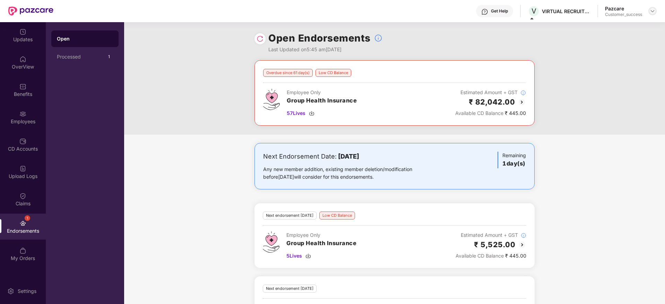
click at [652, 11] on img at bounding box center [652, 11] width 6 height 6
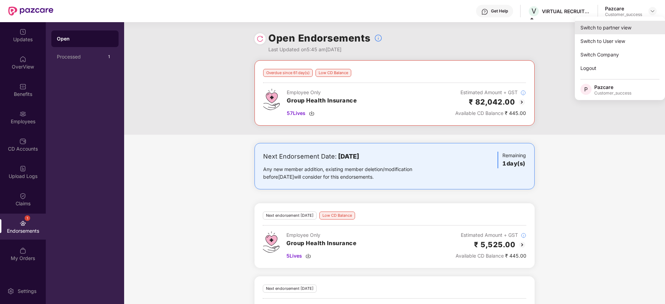
click at [635, 24] on div "Switch to partner view" at bounding box center [619, 28] width 90 height 14
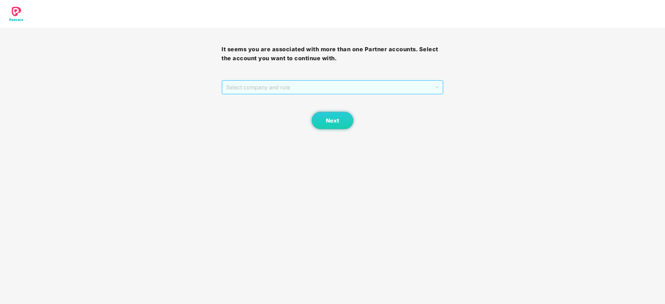
drag, startPoint x: 407, startPoint y: 80, endPoint x: 406, endPoint y: 89, distance: 8.7
click at [407, 81] on span "Select company and role" at bounding box center [332, 87] width 212 height 13
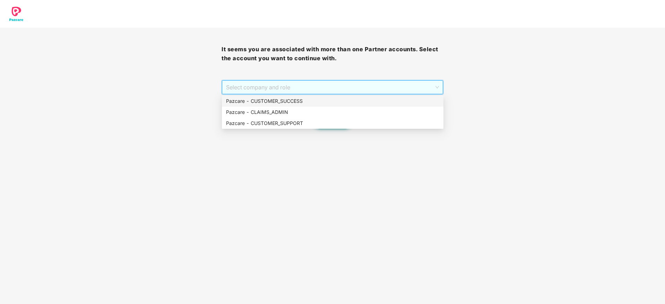
click at [406, 93] on span "Select company and role" at bounding box center [332, 87] width 212 height 13
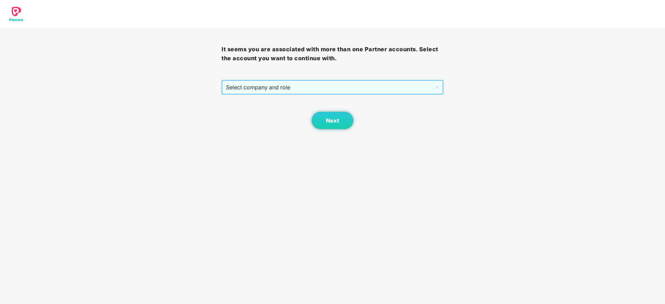
click at [393, 85] on span "Select company and role" at bounding box center [332, 87] width 212 height 13
click at [390, 95] on div "Next" at bounding box center [331, 112] width 221 height 35
click at [339, 93] on span "Select company and role" at bounding box center [332, 87] width 212 height 13
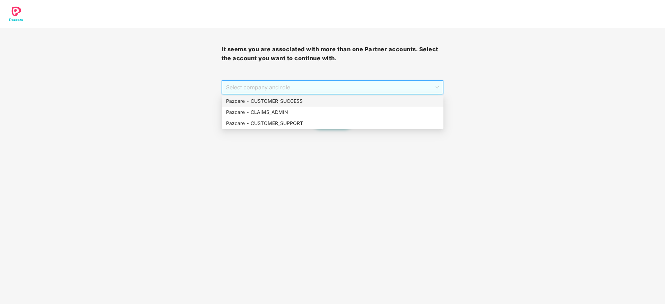
click at [340, 102] on div "Pazcare - CUSTOMER_SUCCESS" at bounding box center [332, 101] width 213 height 8
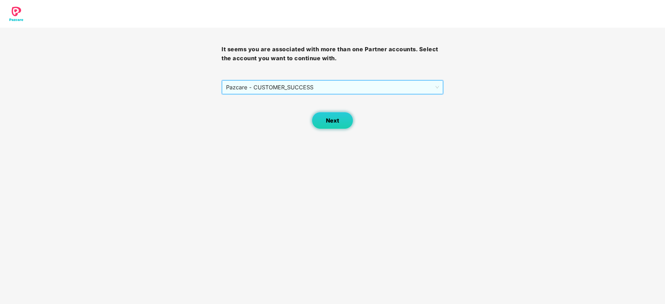
click at [335, 118] on span "Next" at bounding box center [332, 120] width 13 height 7
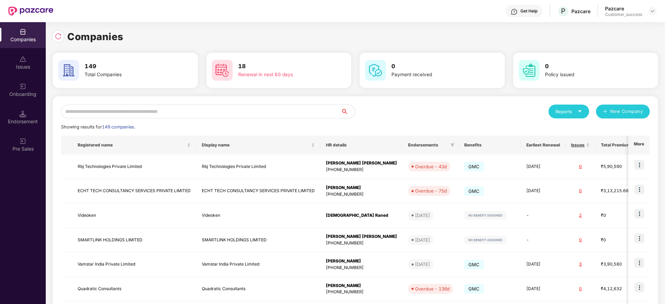
click at [320, 111] on input "text" at bounding box center [201, 112] width 280 height 14
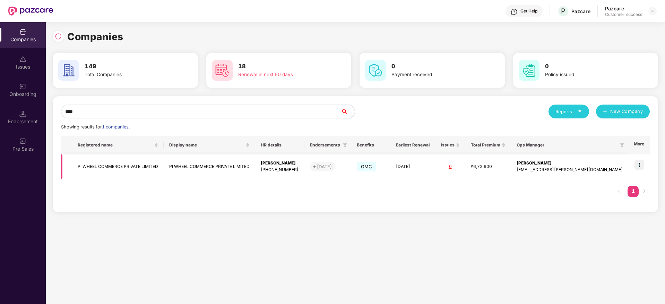
type input "****"
click at [298, 167] on div "[PHONE_NUMBER]" at bounding box center [280, 170] width 38 height 7
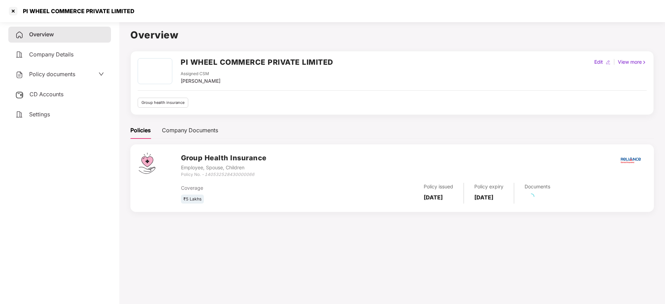
click at [46, 77] on span "Policy documents" at bounding box center [52, 74] width 46 height 7
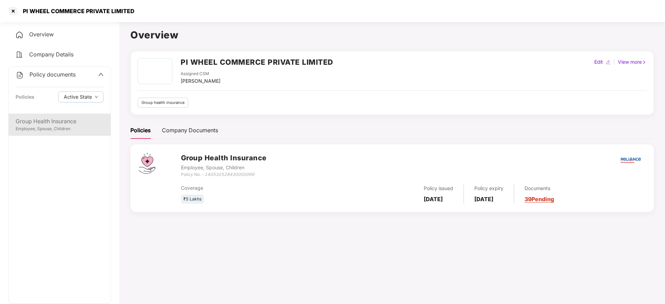
click at [48, 119] on div "Group Health Insurance" at bounding box center [60, 121] width 88 height 9
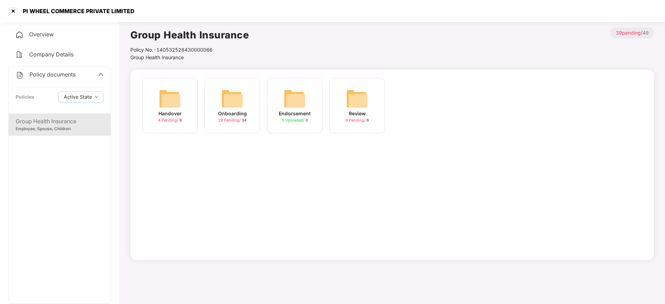
click at [231, 112] on div "Onboarding" at bounding box center [232, 114] width 29 height 8
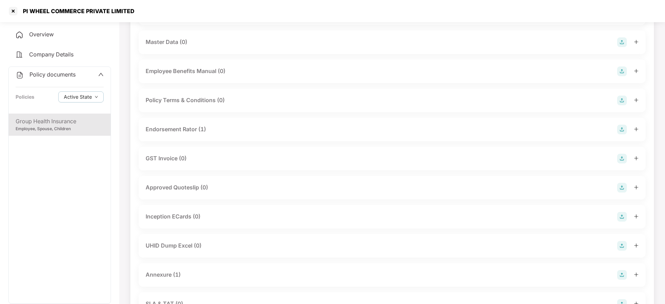
scroll to position [156, 0]
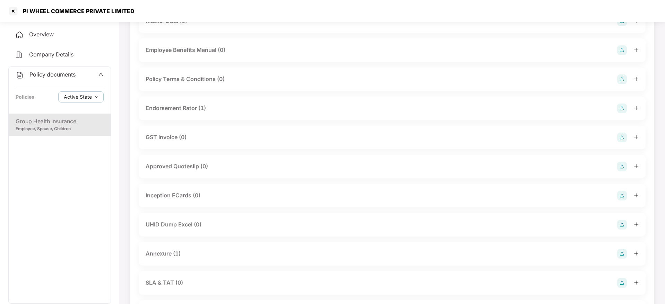
click at [172, 259] on div "Annexure (1)" at bounding box center [392, 254] width 507 height 24
click at [175, 255] on div "Annexure (1)" at bounding box center [163, 253] width 35 height 9
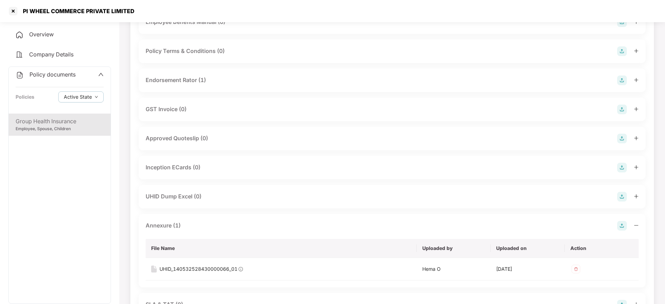
scroll to position [208, 0]
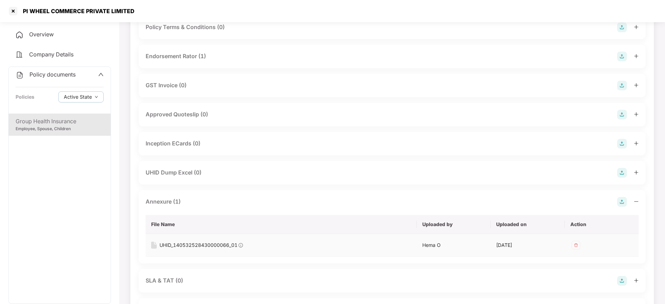
click at [201, 244] on div "UHID_140532528430000066_01" at bounding box center [198, 246] width 78 height 8
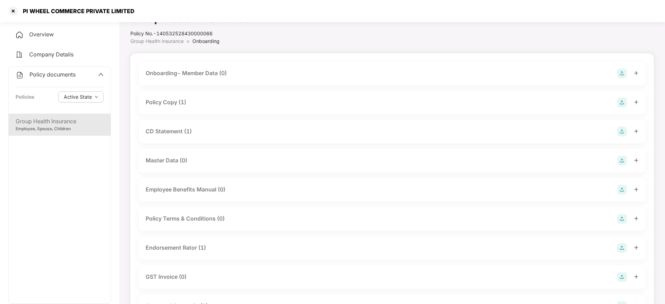
scroll to position [0, 0]
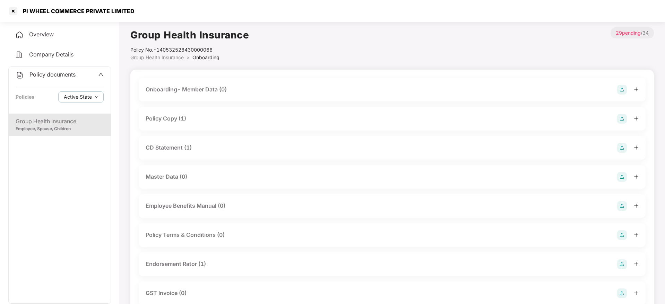
click at [193, 121] on div "Policy Copy (1)" at bounding box center [392, 119] width 493 height 10
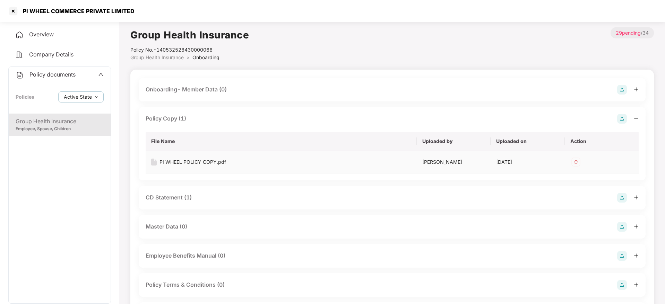
click at [188, 163] on div "PI WHEEL POLICY COPY.pdf" at bounding box center [192, 162] width 67 height 8
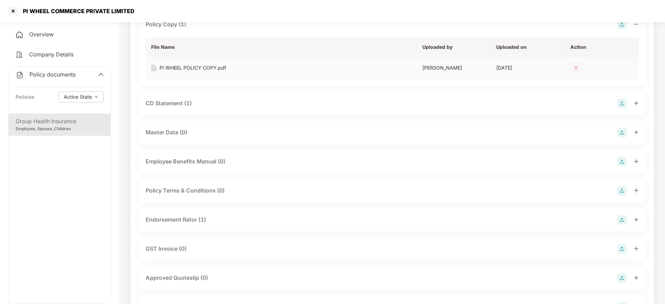
scroll to position [104, 0]
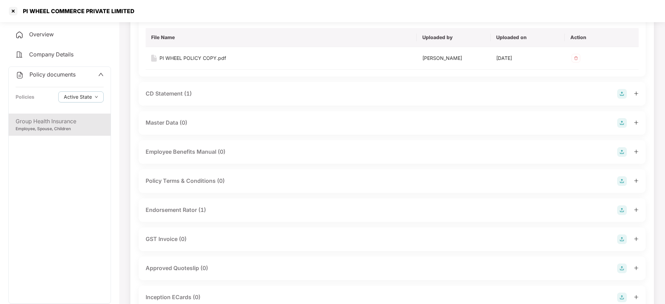
click at [194, 93] on div "CD Statement (1)" at bounding box center [392, 94] width 493 height 10
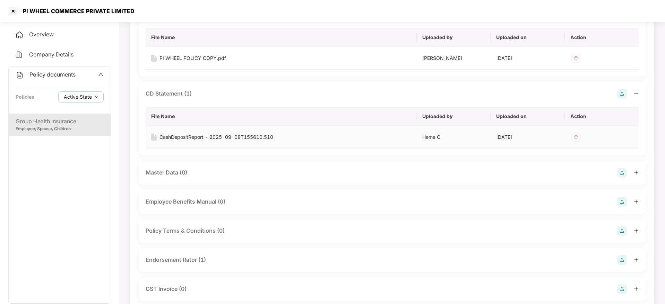
click at [195, 134] on div "CashDepositReport - 2025-09-08T155610.510" at bounding box center [216, 137] width 114 height 8
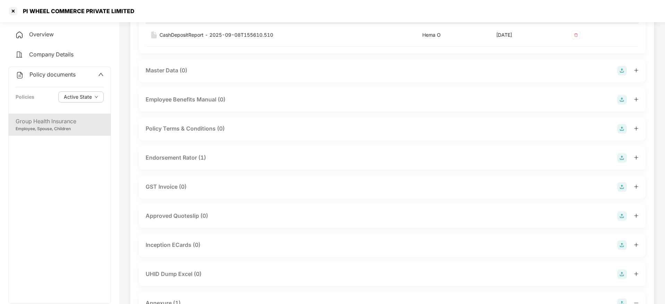
scroll to position [208, 0]
click at [211, 156] on div "Endorsement Rator (1)" at bounding box center [392, 156] width 493 height 10
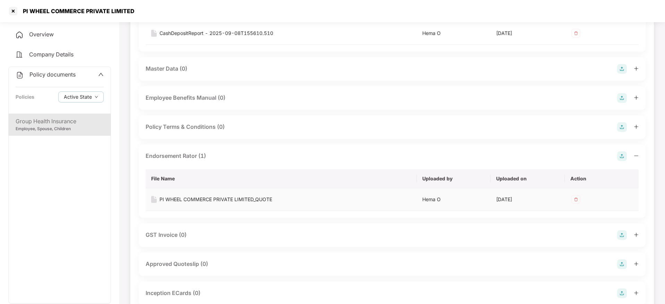
click at [208, 197] on div "PI WHEEL COMMERCE PRIVATE LIMITED_QUOTE" at bounding box center [215, 200] width 113 height 8
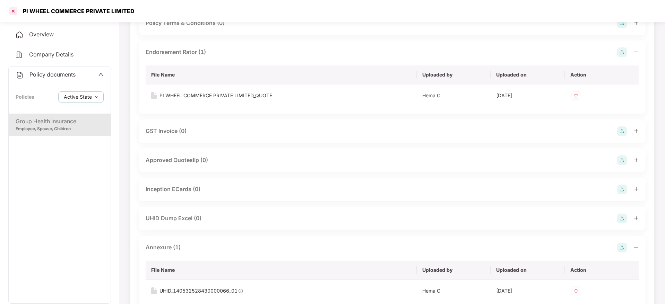
click at [16, 9] on div at bounding box center [13, 11] width 11 height 11
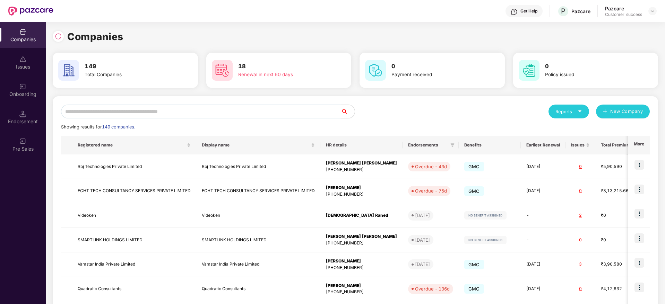
click at [199, 107] on input "text" at bounding box center [201, 112] width 280 height 14
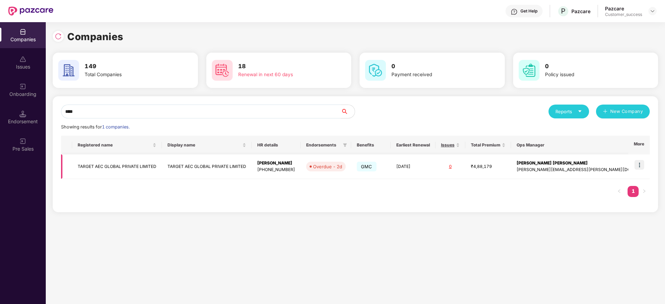
type input "****"
click at [641, 165] on img at bounding box center [639, 165] width 10 height 10
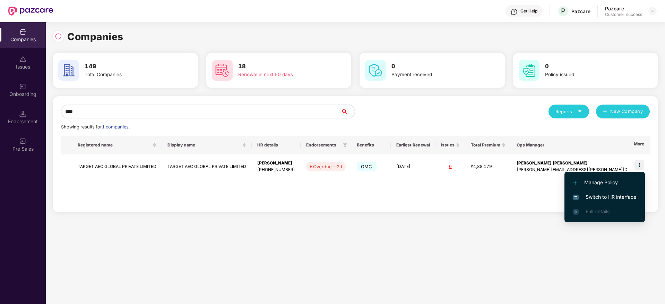
click at [616, 199] on span "Switch to HR interface" at bounding box center [604, 197] width 63 height 8
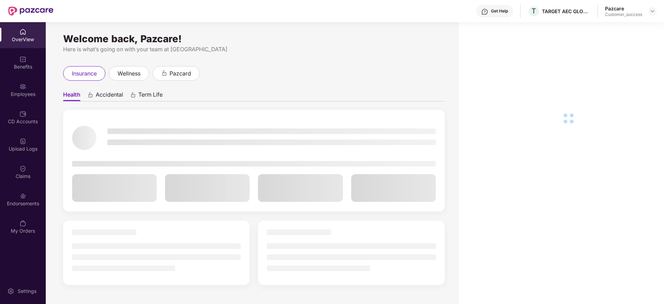
click at [5, 76] on div "OverView Benefits Employees CD Accounts Upload Logs Claims Endorsements My Orde…" at bounding box center [23, 131] width 46 height 219
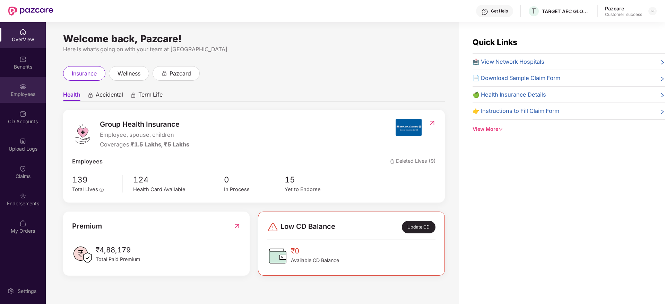
click at [20, 99] on div "Employees" at bounding box center [23, 90] width 46 height 26
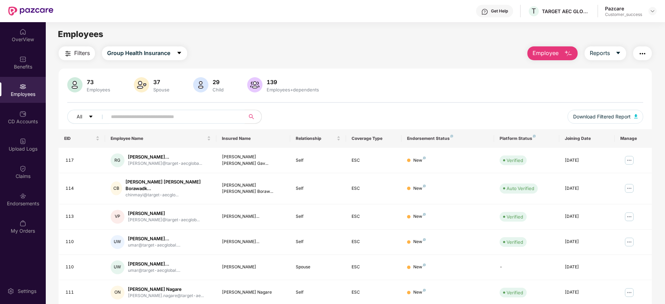
click at [211, 119] on input "text" at bounding box center [173, 117] width 124 height 10
paste input "**********"
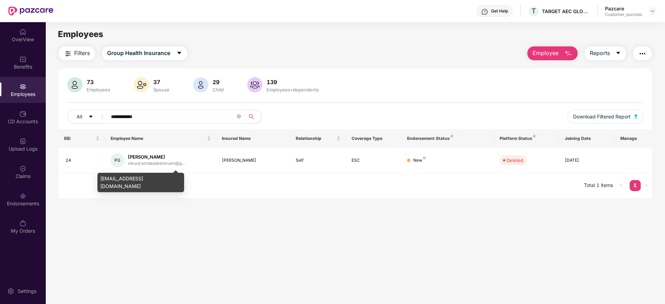
click at [152, 178] on div "[EMAIL_ADDRESS][DOMAIN_NAME]" at bounding box center [140, 182] width 87 height 19
copy div "[EMAIL_ADDRESS][DOMAIN_NAME]"
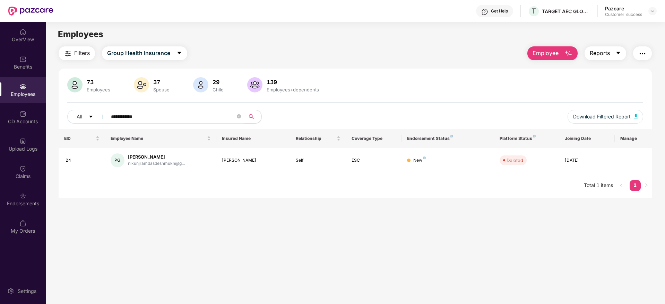
click at [598, 50] on span "Reports" at bounding box center [599, 53] width 20 height 9
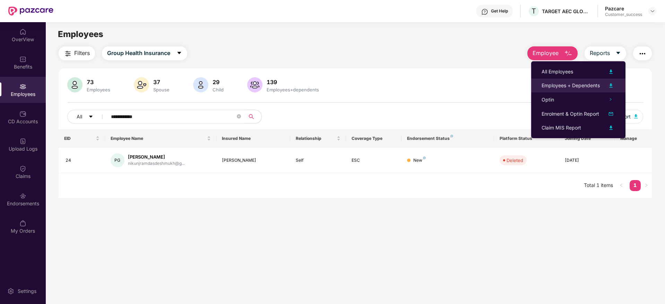
click at [579, 87] on div "Employees + Dependents" at bounding box center [570, 86] width 58 height 8
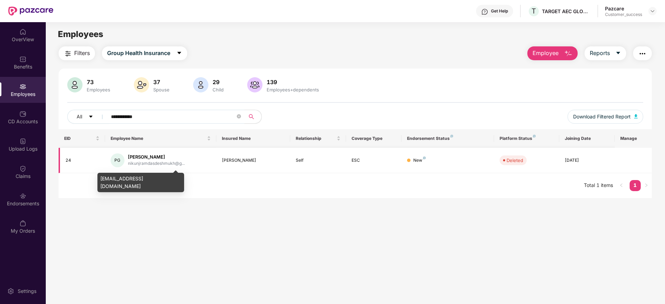
click at [166, 162] on div "nikunjramdasdeshmukh@g..." at bounding box center [156, 163] width 57 height 7
click at [162, 174] on div "[EMAIL_ADDRESS][DOMAIN_NAME]" at bounding box center [140, 182] width 87 height 19
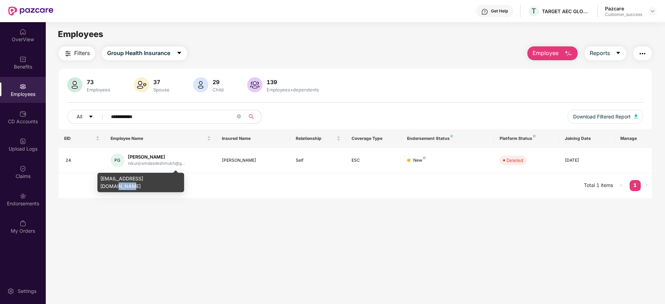
click at [162, 174] on div "[EMAIL_ADDRESS][DOMAIN_NAME]" at bounding box center [140, 182] width 87 height 19
copy div "[EMAIL_ADDRESS][DOMAIN_NAME]"
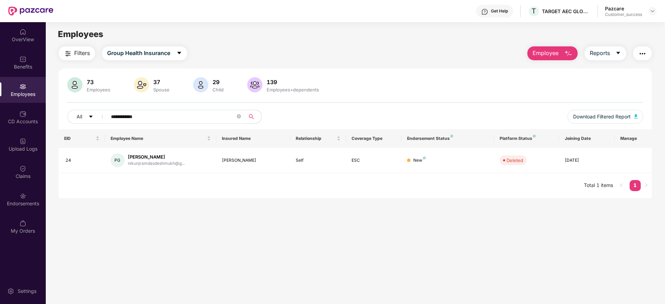
click at [218, 118] on input "**********" at bounding box center [173, 117] width 124 height 10
paste input "**********"
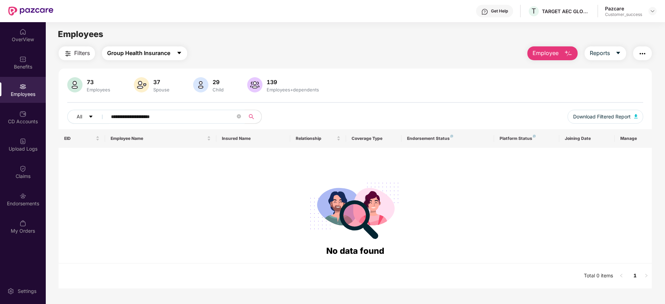
type input "**********"
click at [158, 59] on button "Group Health Insurance" at bounding box center [144, 53] width 85 height 14
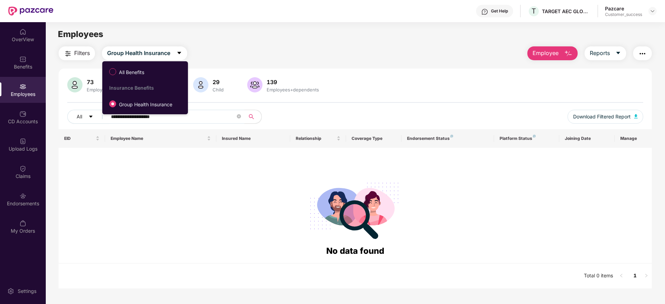
click at [153, 79] on div "All Benefits Insurance Benefits Group Health Insurance" at bounding box center [143, 88] width 82 height 46
click at [153, 77] on span "All Benefits" at bounding box center [144, 72] width 76 height 12
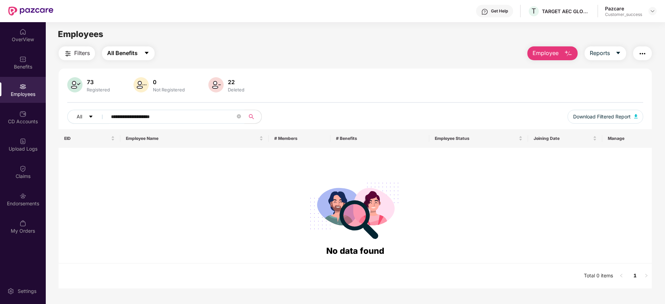
click at [141, 53] on button "All Benefits" at bounding box center [128, 53] width 53 height 14
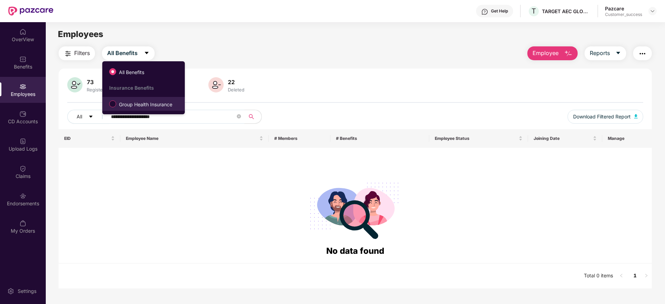
click at [141, 111] on li "Group Health Insurance" at bounding box center [143, 104] width 82 height 14
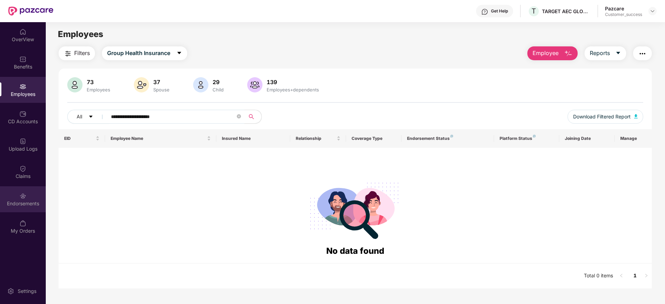
click at [20, 194] on img at bounding box center [22, 196] width 7 height 7
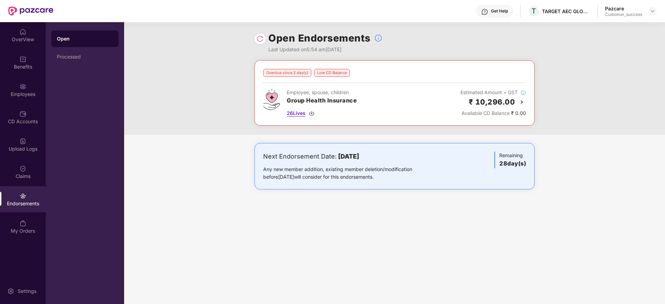
click at [314, 115] on img at bounding box center [312, 114] width 6 height 6
click at [21, 91] on div "Employees" at bounding box center [23, 94] width 46 height 7
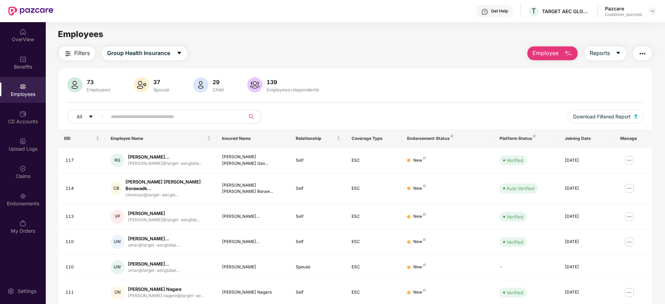
click at [214, 115] on input "text" at bounding box center [173, 117] width 124 height 10
paste input "**********"
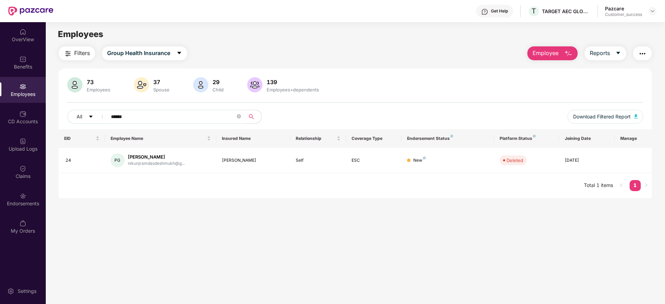
type input "******"
click at [273, 42] on main "Employees Filters Group Health Insurance Employee Reports 73 Employees 37 Spous…" at bounding box center [355, 174] width 618 height 304
click at [650, 11] on img at bounding box center [652, 11] width 6 height 6
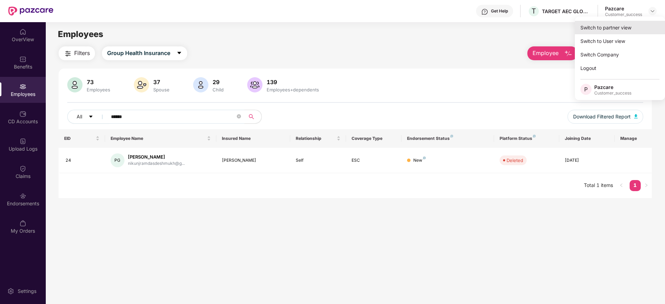
click at [641, 26] on div "Switch to partner view" at bounding box center [619, 28] width 90 height 14
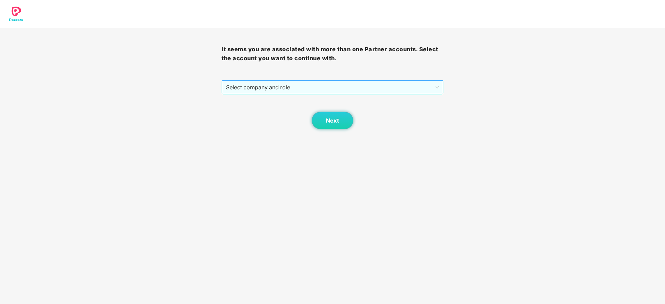
click at [400, 90] on span "Select company and role" at bounding box center [332, 87] width 212 height 13
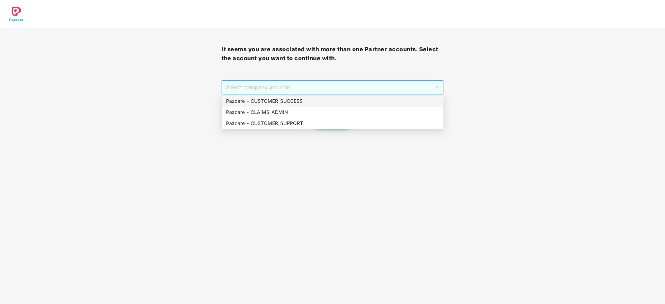
click at [394, 101] on div "Pazcare - CUSTOMER_SUCCESS" at bounding box center [332, 101] width 213 height 8
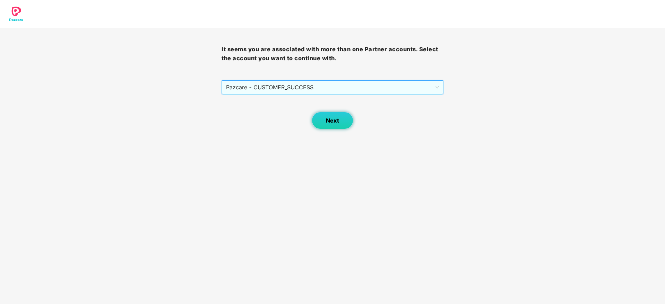
click at [336, 124] on span "Next" at bounding box center [332, 120] width 13 height 7
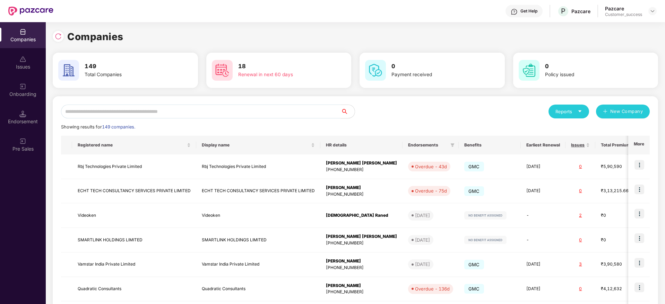
click at [260, 112] on input "text" at bounding box center [201, 112] width 280 height 14
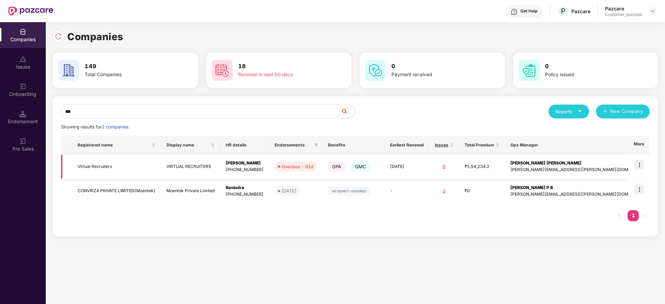
type input "***"
click at [263, 170] on div "[PHONE_NUMBER]" at bounding box center [245, 170] width 38 height 7
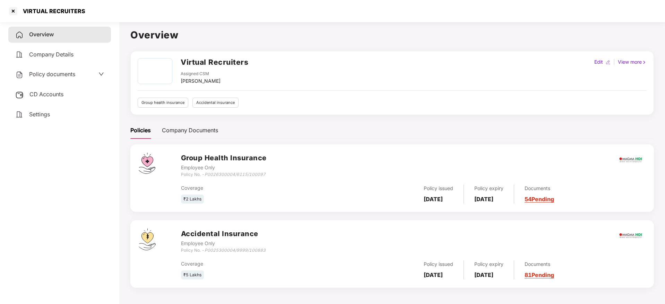
click at [67, 79] on div "Policy documents" at bounding box center [45, 74] width 60 height 9
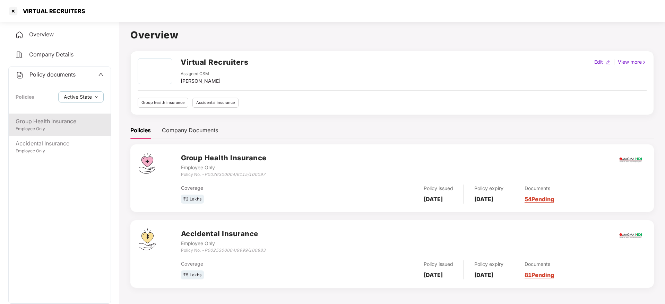
click at [64, 121] on div "Group Health Insurance" at bounding box center [60, 121] width 88 height 9
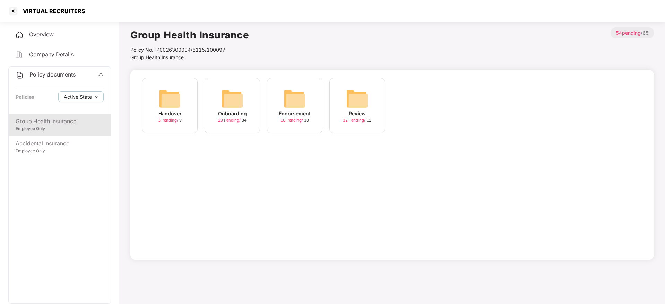
click at [221, 111] on div "Onboarding" at bounding box center [232, 114] width 29 height 8
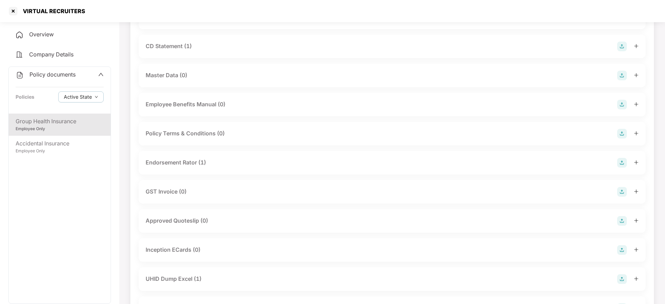
scroll to position [104, 0]
click at [207, 161] on div "Endorsement Rator (1)" at bounding box center [392, 161] width 493 height 10
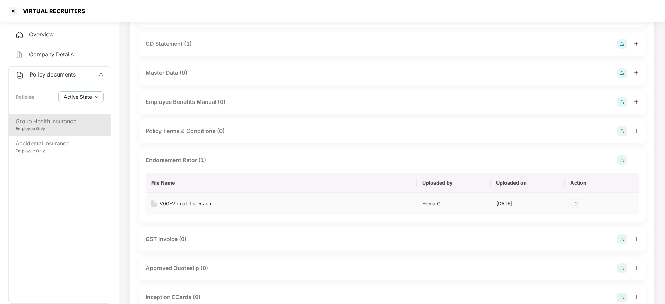
click at [203, 204] on div "V00-Virtual-Lk-5 Jun" at bounding box center [185, 204] width 52 height 8
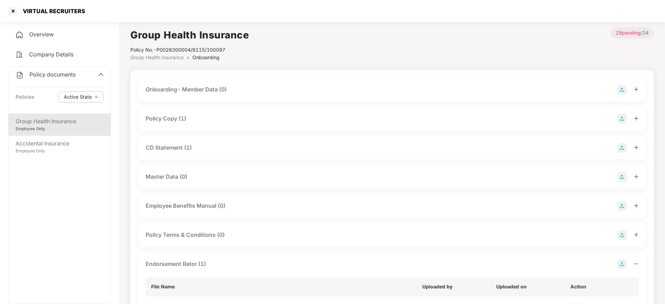
click at [192, 117] on div "Policy Copy (1)" at bounding box center [392, 119] width 493 height 10
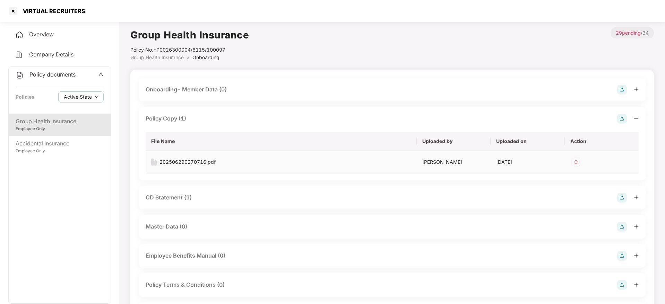
click at [182, 163] on div "202506290270716.pdf" at bounding box center [187, 162] width 56 height 8
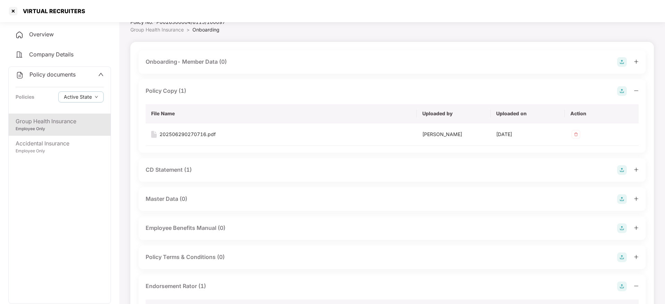
scroll to position [156, 0]
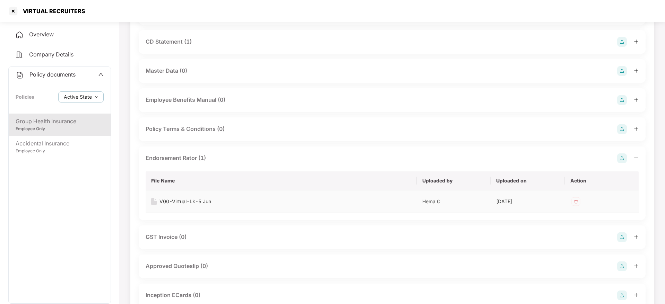
click at [575, 201] on img at bounding box center [575, 201] width 11 height 11
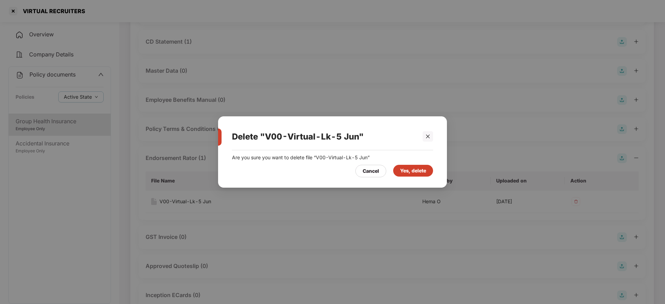
click at [406, 170] on div "Yes, delete" at bounding box center [413, 171] width 26 height 8
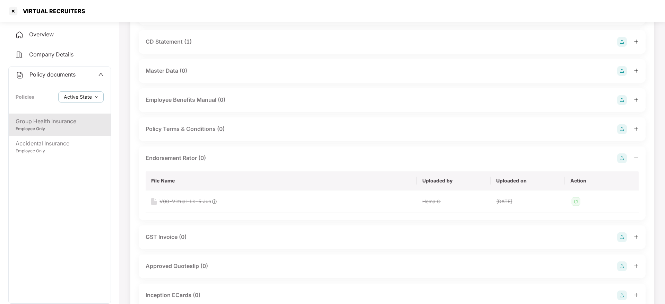
click at [623, 157] on img at bounding box center [622, 158] width 10 height 10
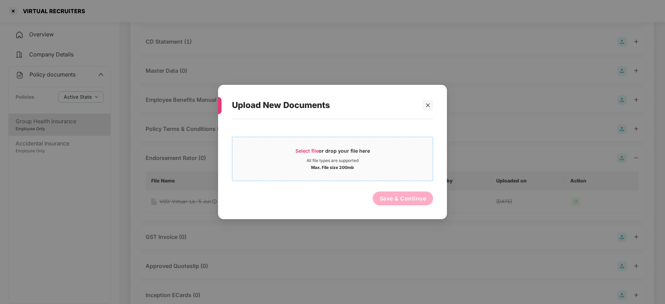
click at [314, 144] on span "Select file or drop your file here All file types are supported Max. File size …" at bounding box center [332, 158] width 200 height 33
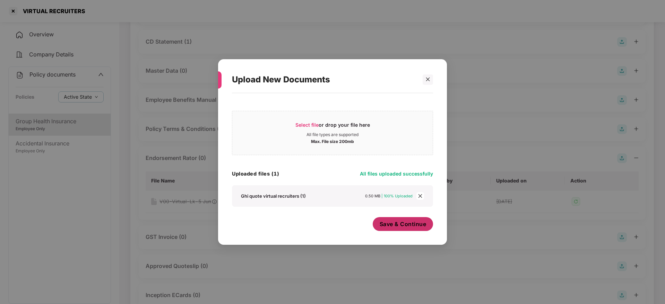
click at [416, 229] on button "Save & Continue" at bounding box center [402, 224] width 61 height 14
